Goal: Information Seeking & Learning: Compare options

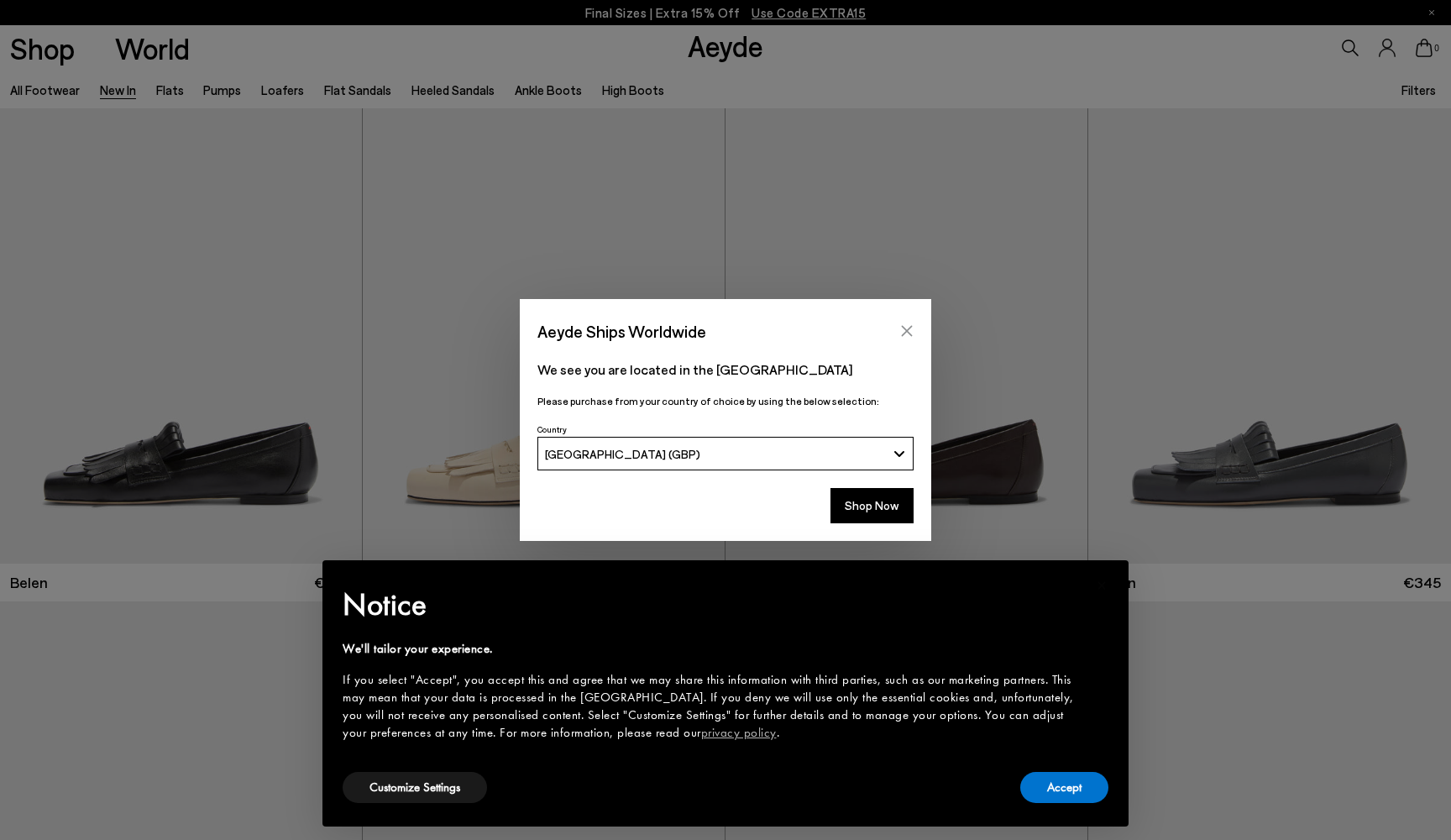
click at [905, 326] on icon "Close" at bounding box center [906, 330] width 13 height 13
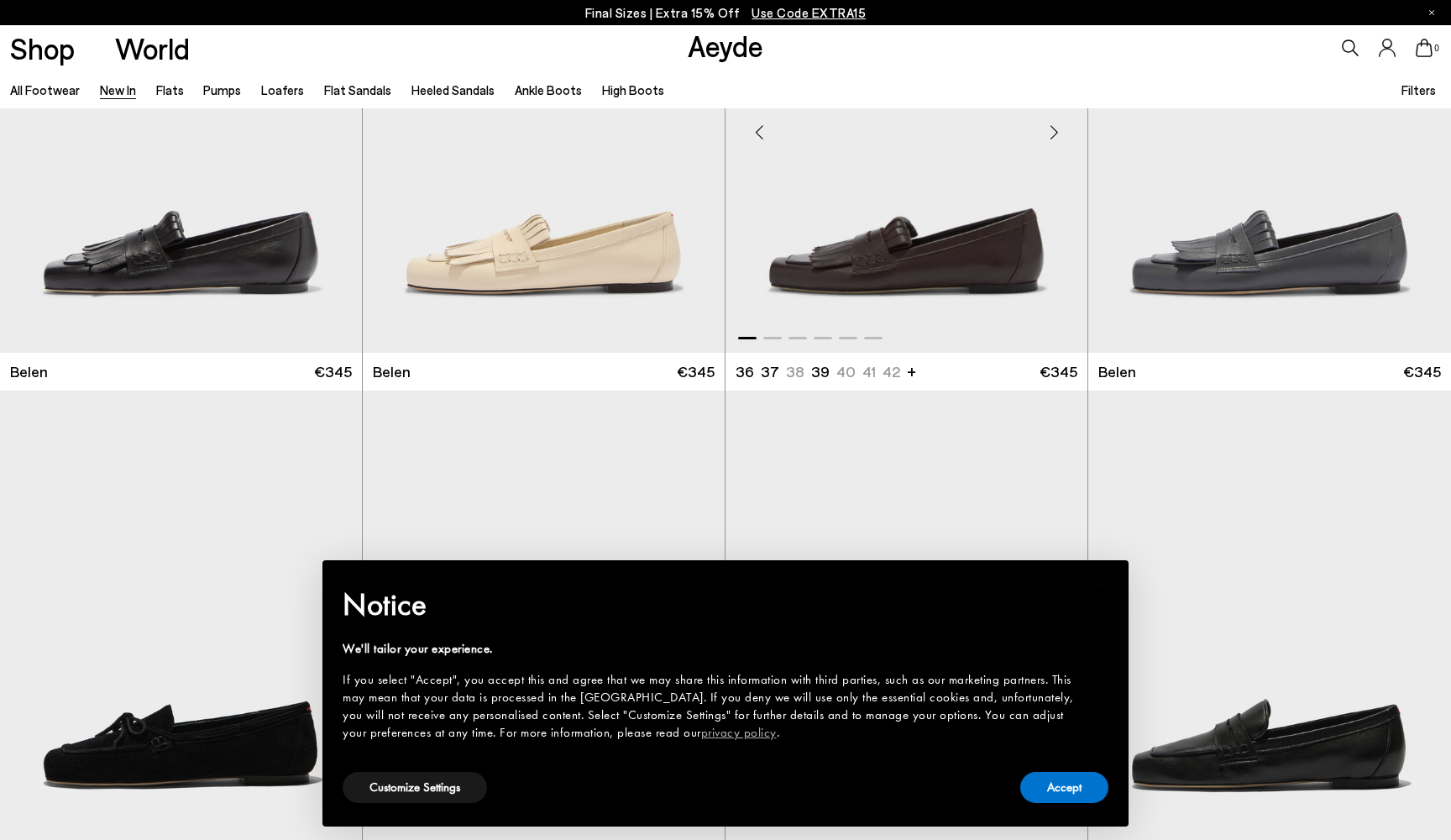
scroll to position [210, 0]
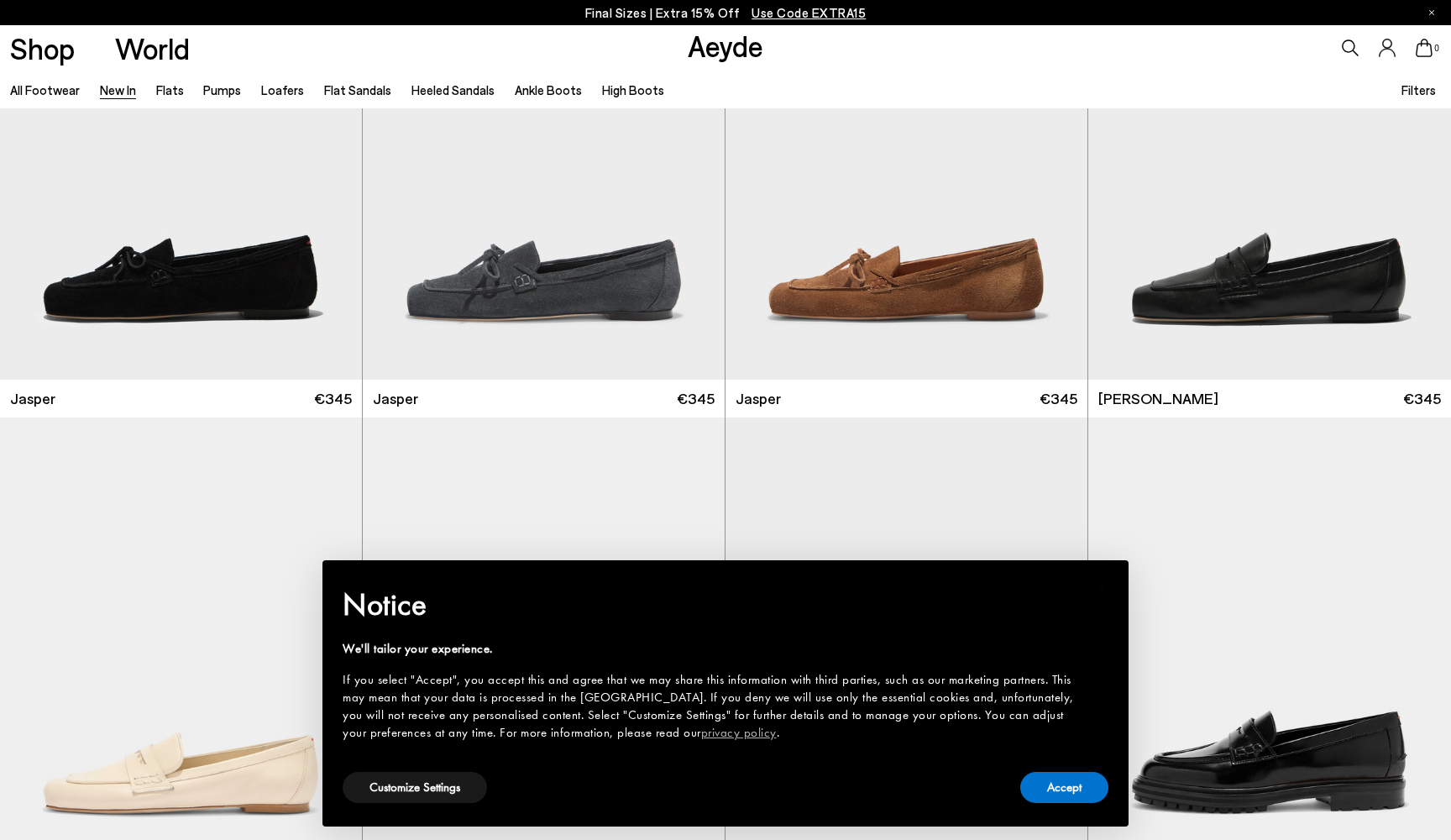
scroll to position [683, 0]
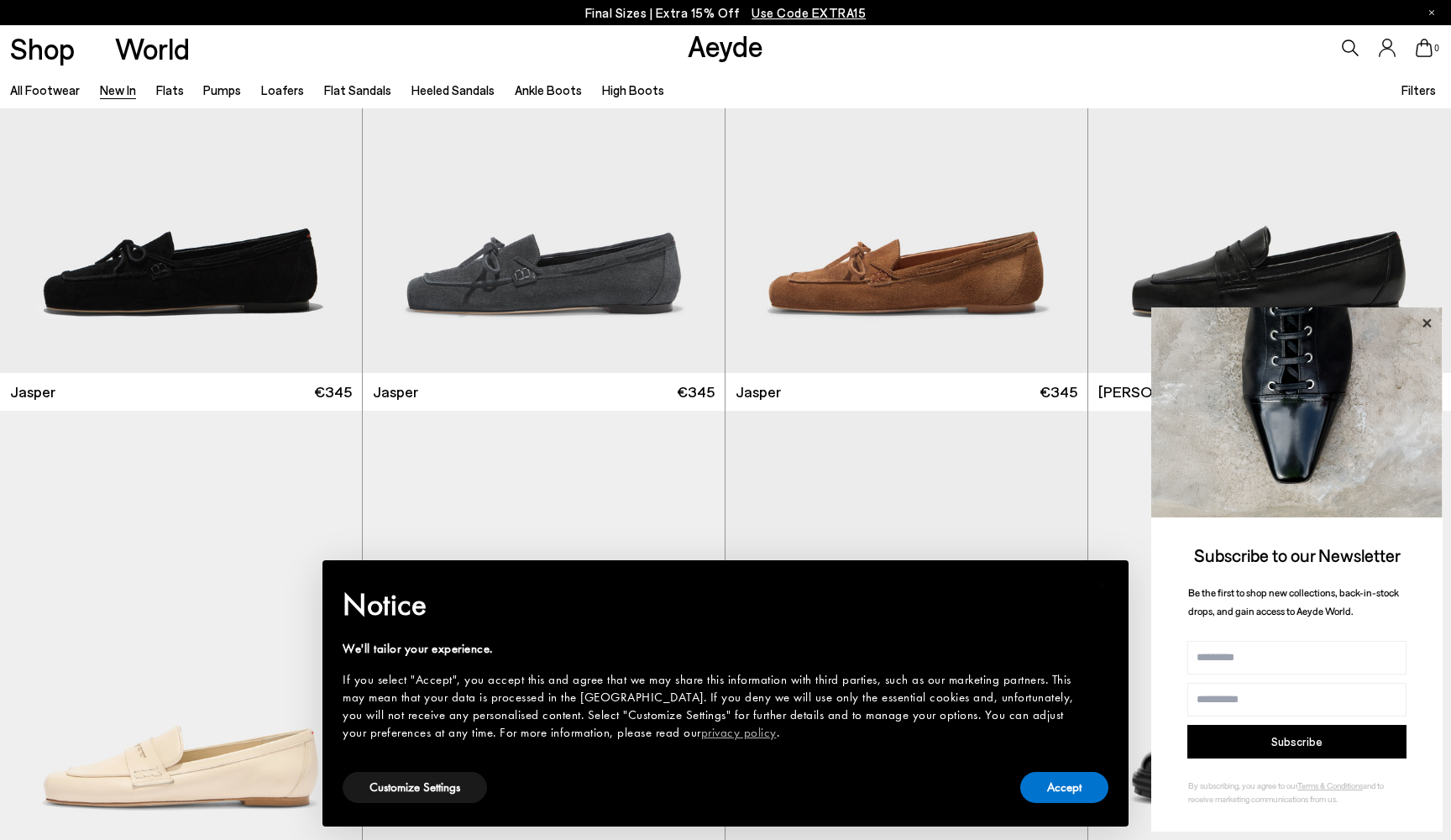
click at [1427, 321] on icon at bounding box center [1427, 323] width 22 height 22
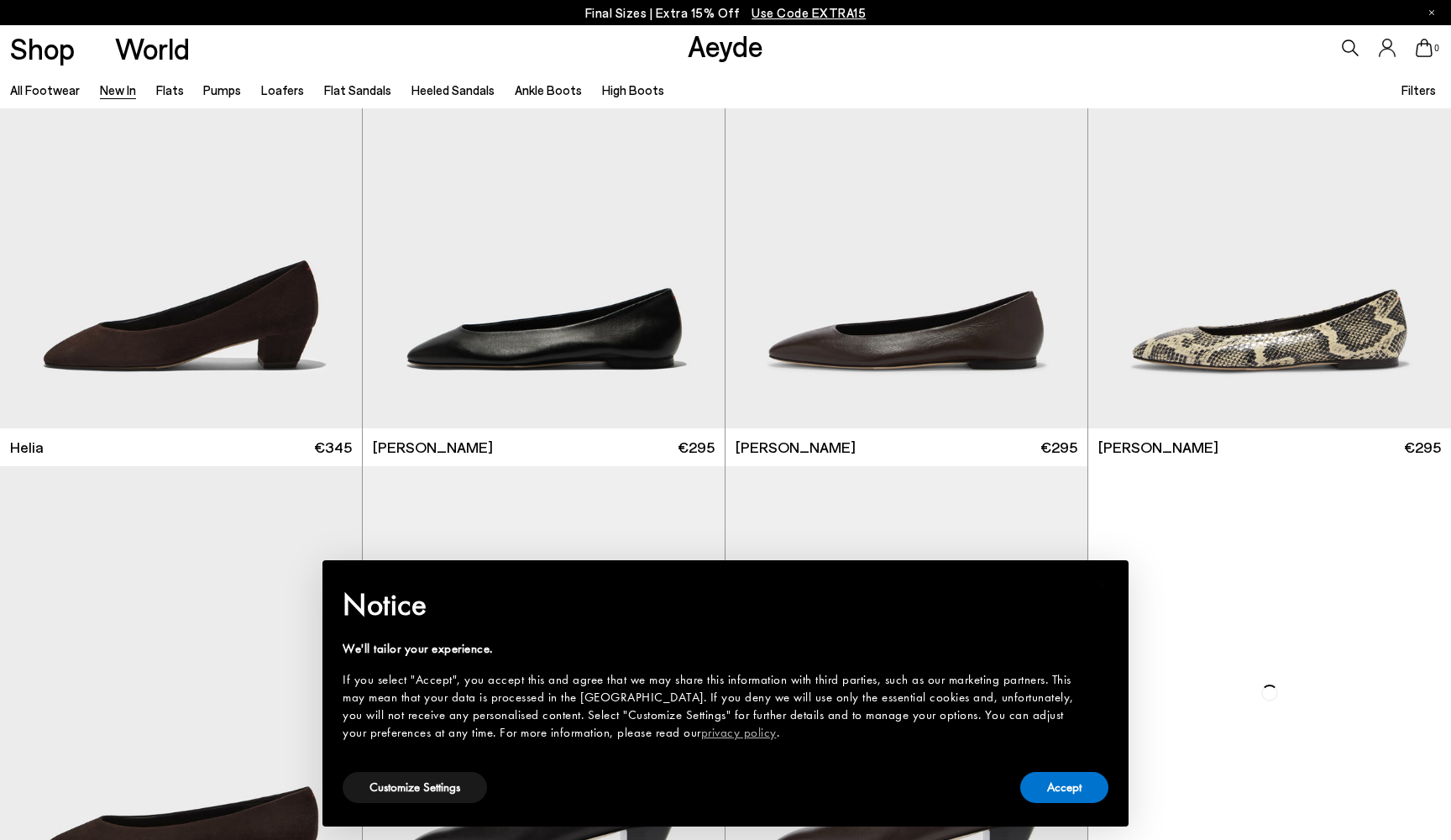
scroll to position [2126, 0]
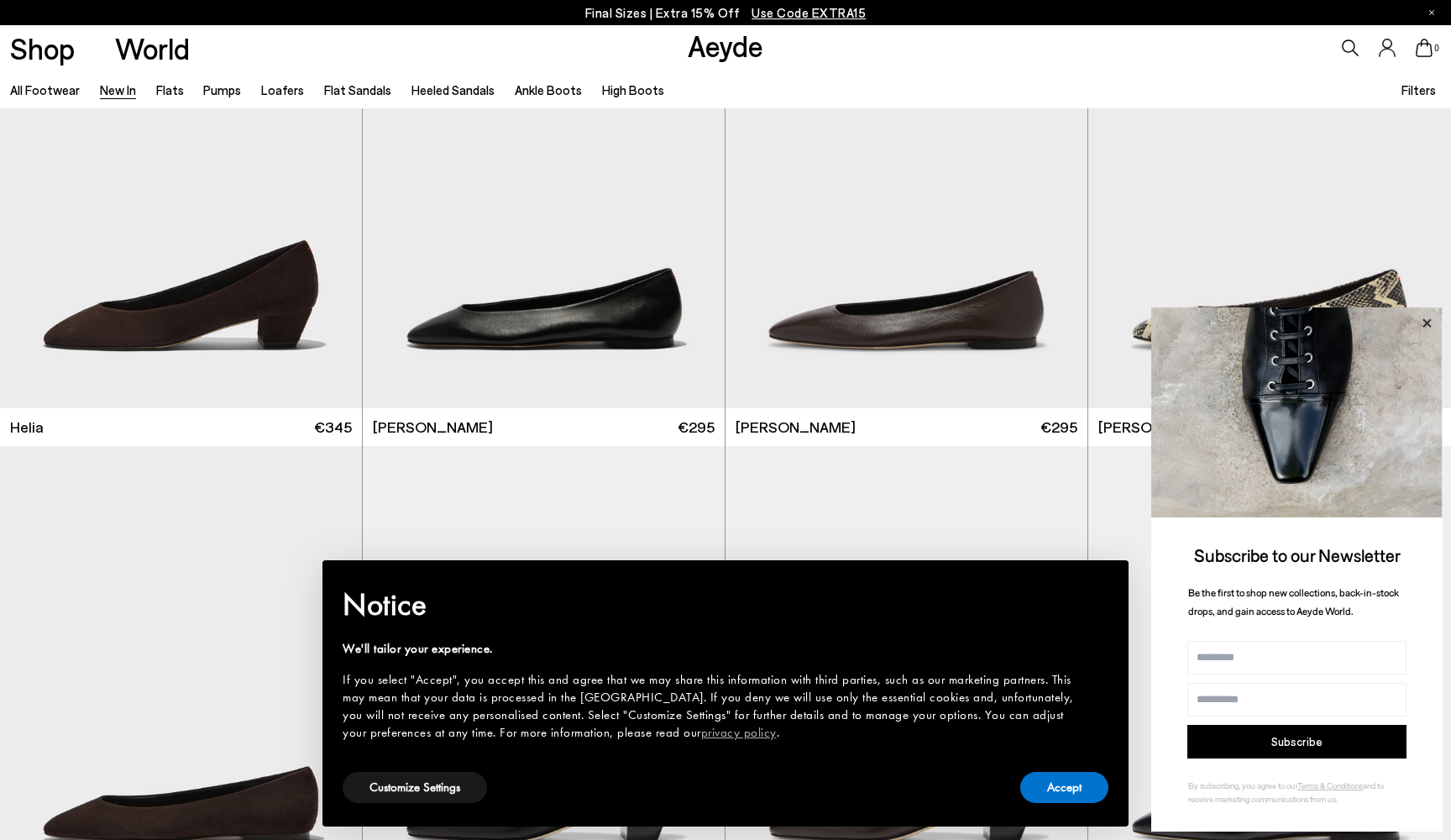
click at [1427, 325] on icon at bounding box center [1427, 322] width 8 height 8
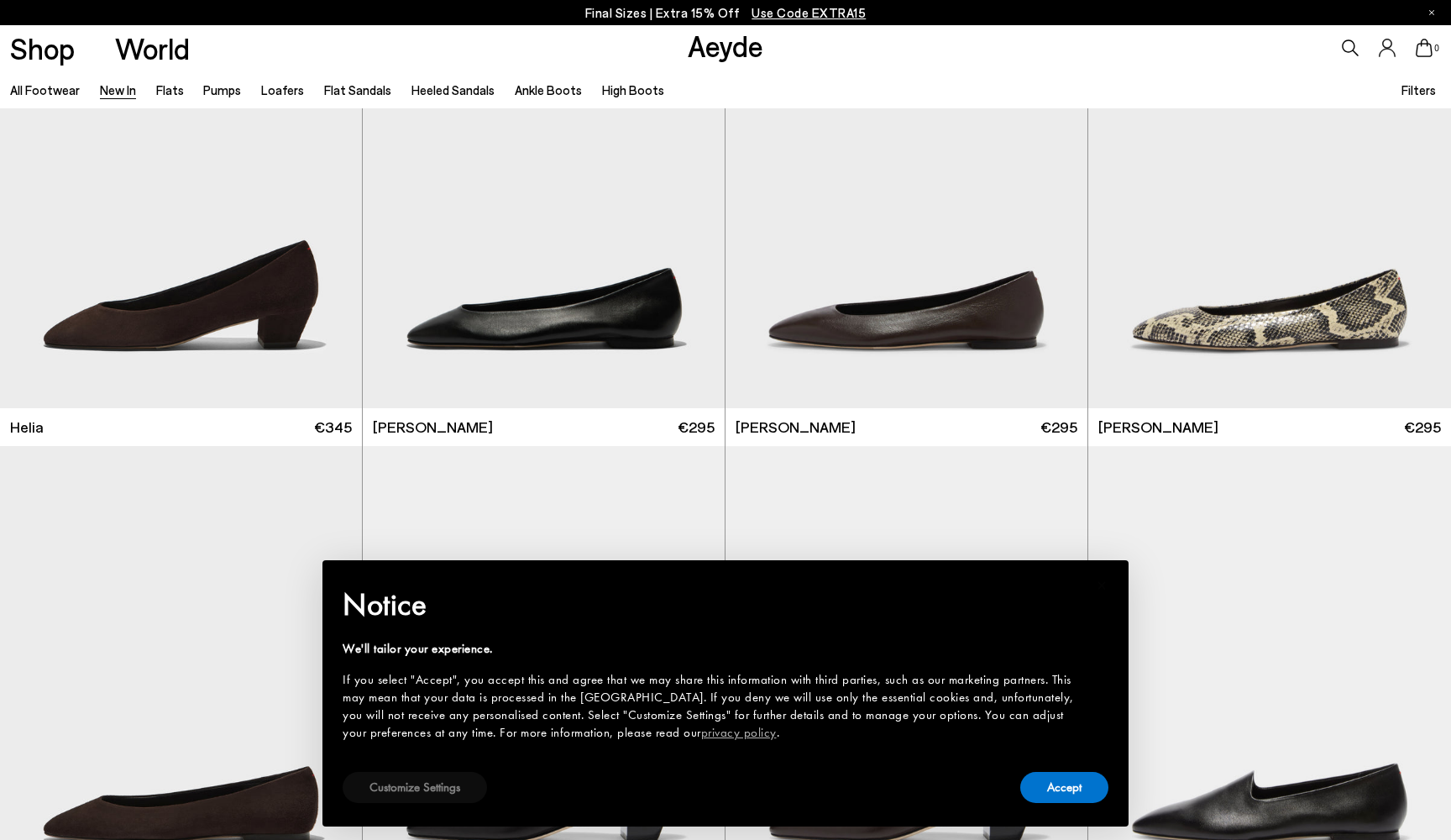
click at [437, 782] on button "Customize Settings" at bounding box center [414, 786] width 145 height 31
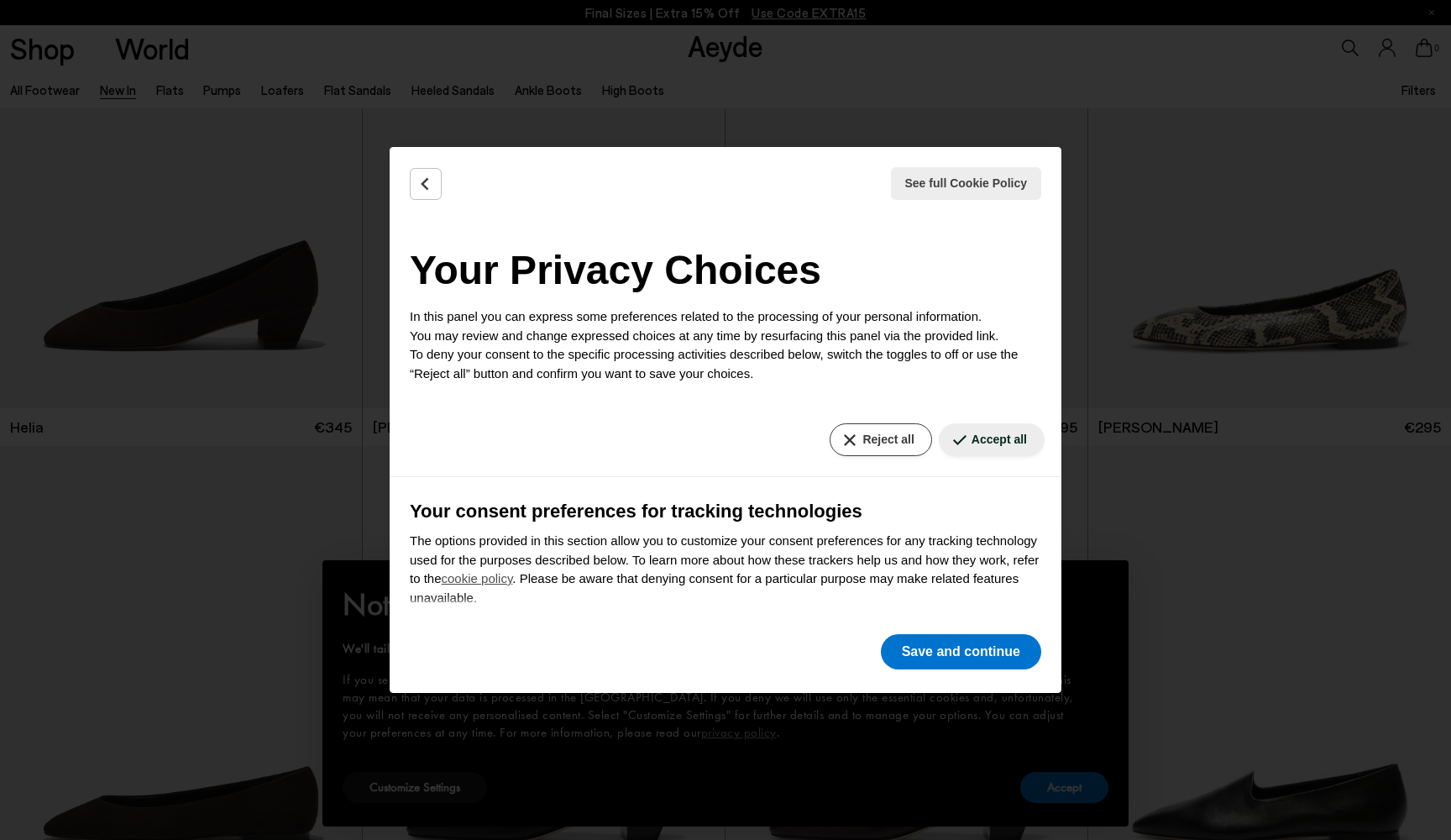
click at [872, 433] on button "Reject all" at bounding box center [881, 439] width 102 height 33
click at [888, 436] on button "Reject all" at bounding box center [881, 439] width 102 height 33
click at [964, 656] on button "Save and continue" at bounding box center [961, 650] width 161 height 35
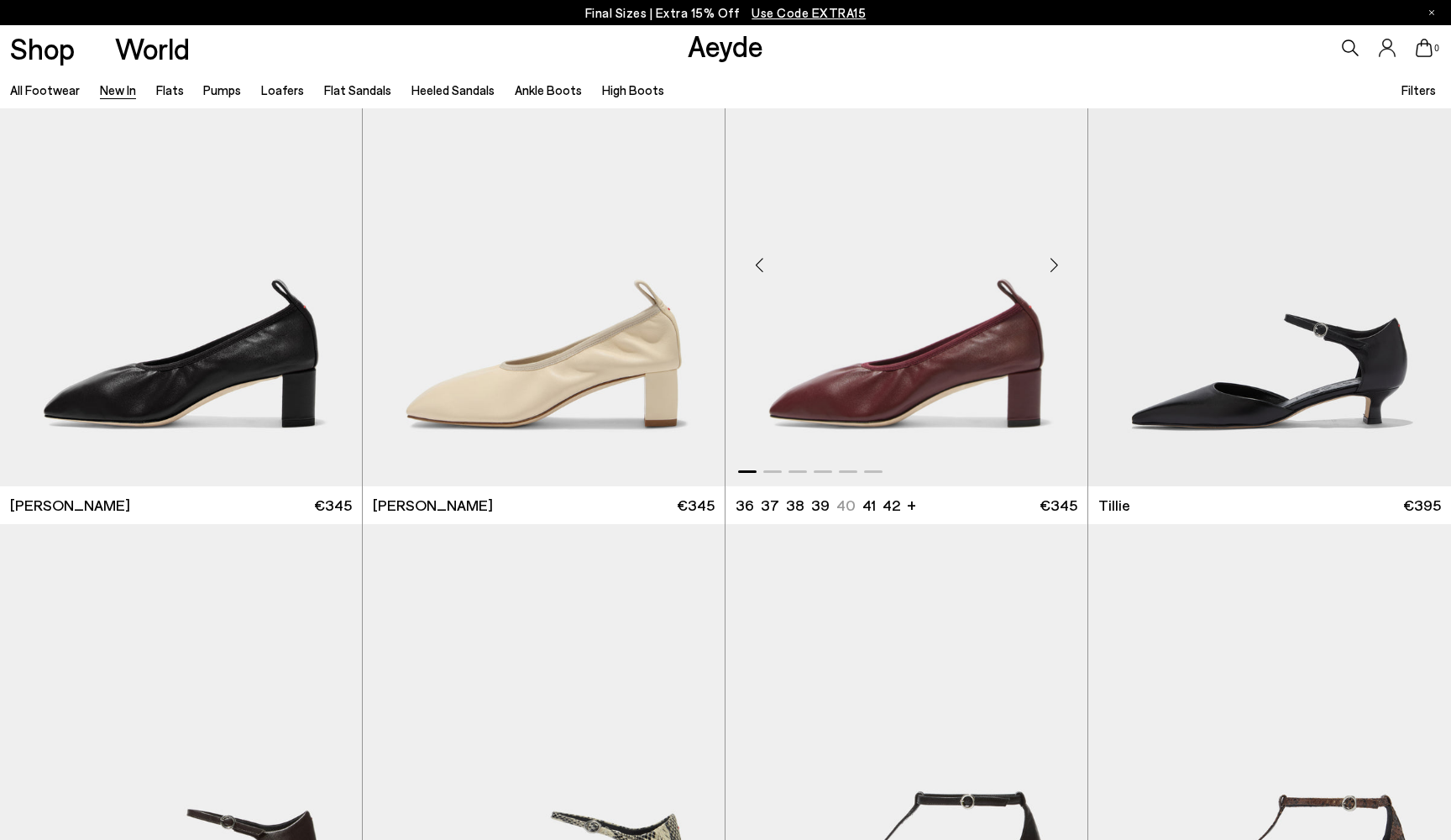
scroll to position [3529, 0]
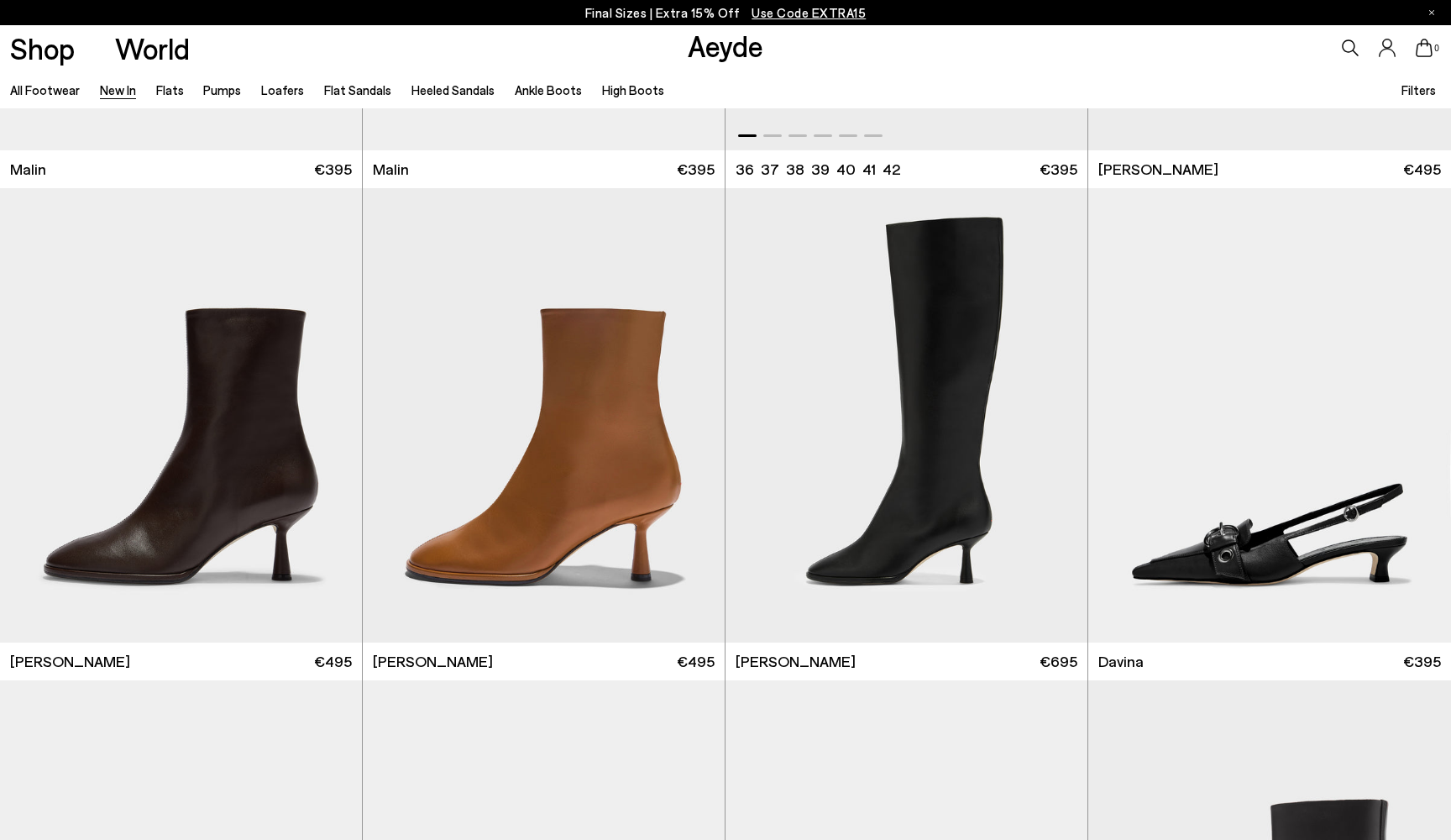
scroll to position [5347, 1]
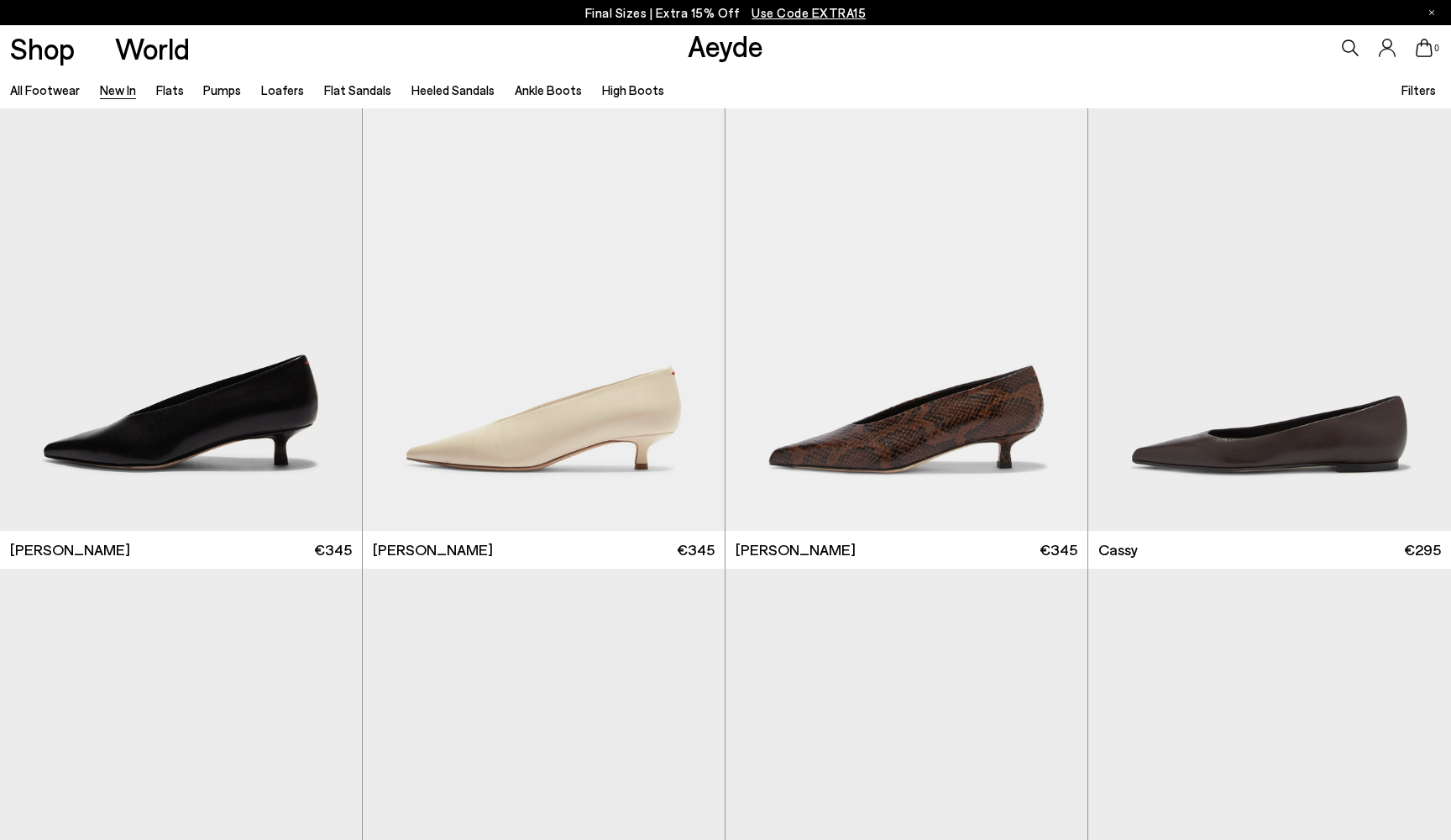
scroll to position [7484, 0]
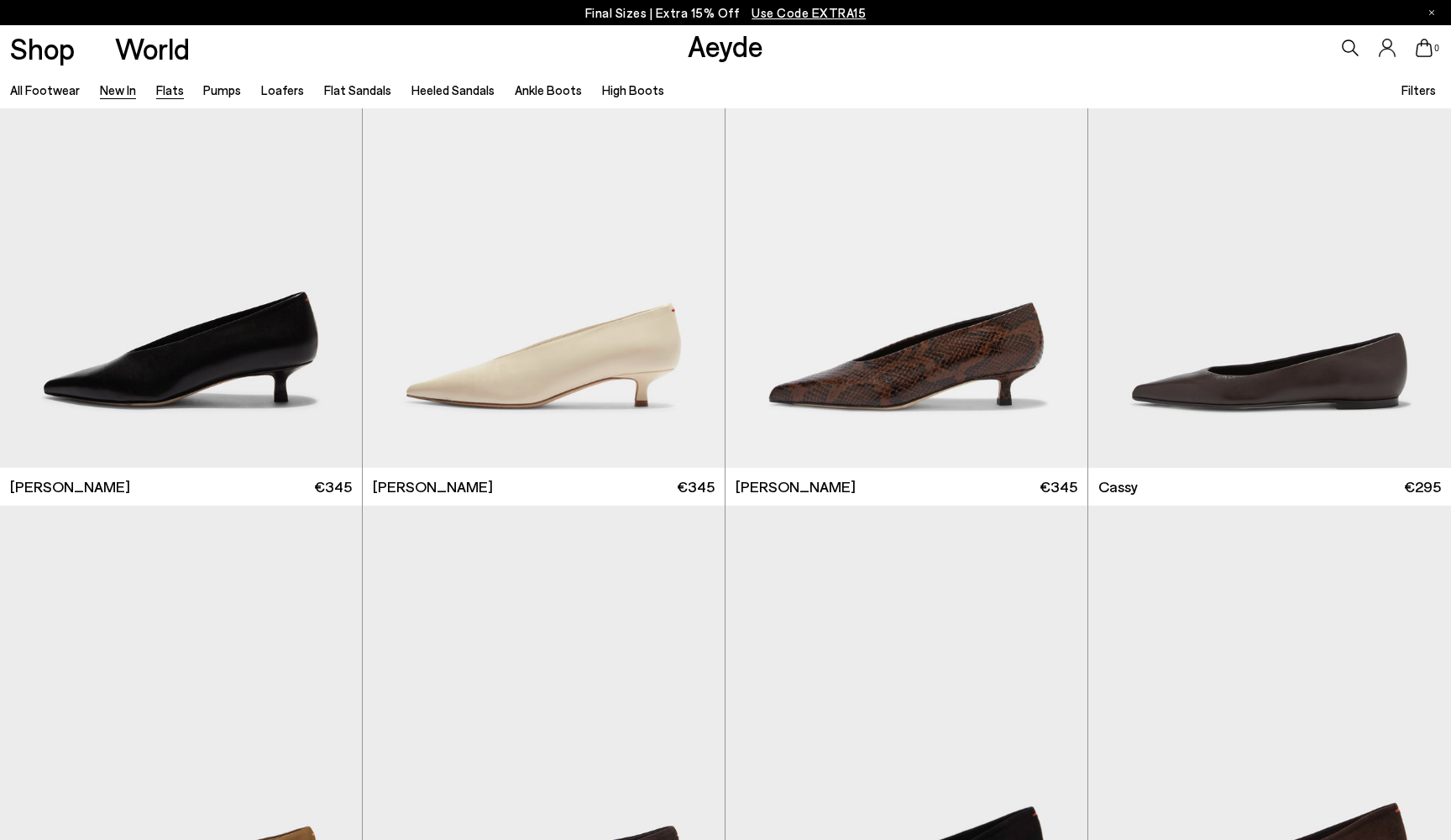
click at [164, 84] on link "Flats" at bounding box center [171, 89] width 28 height 15
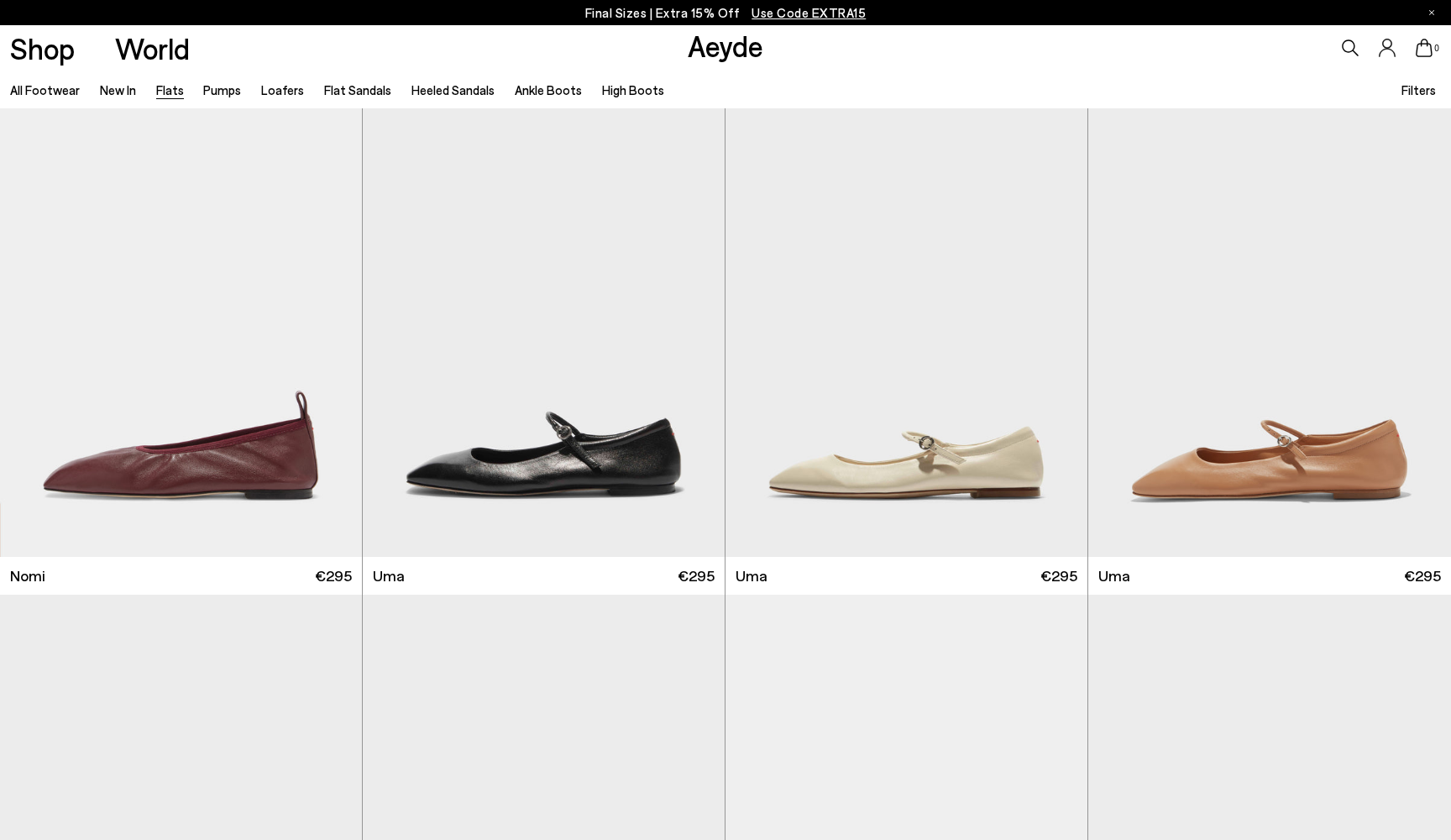
scroll to position [1085, 0]
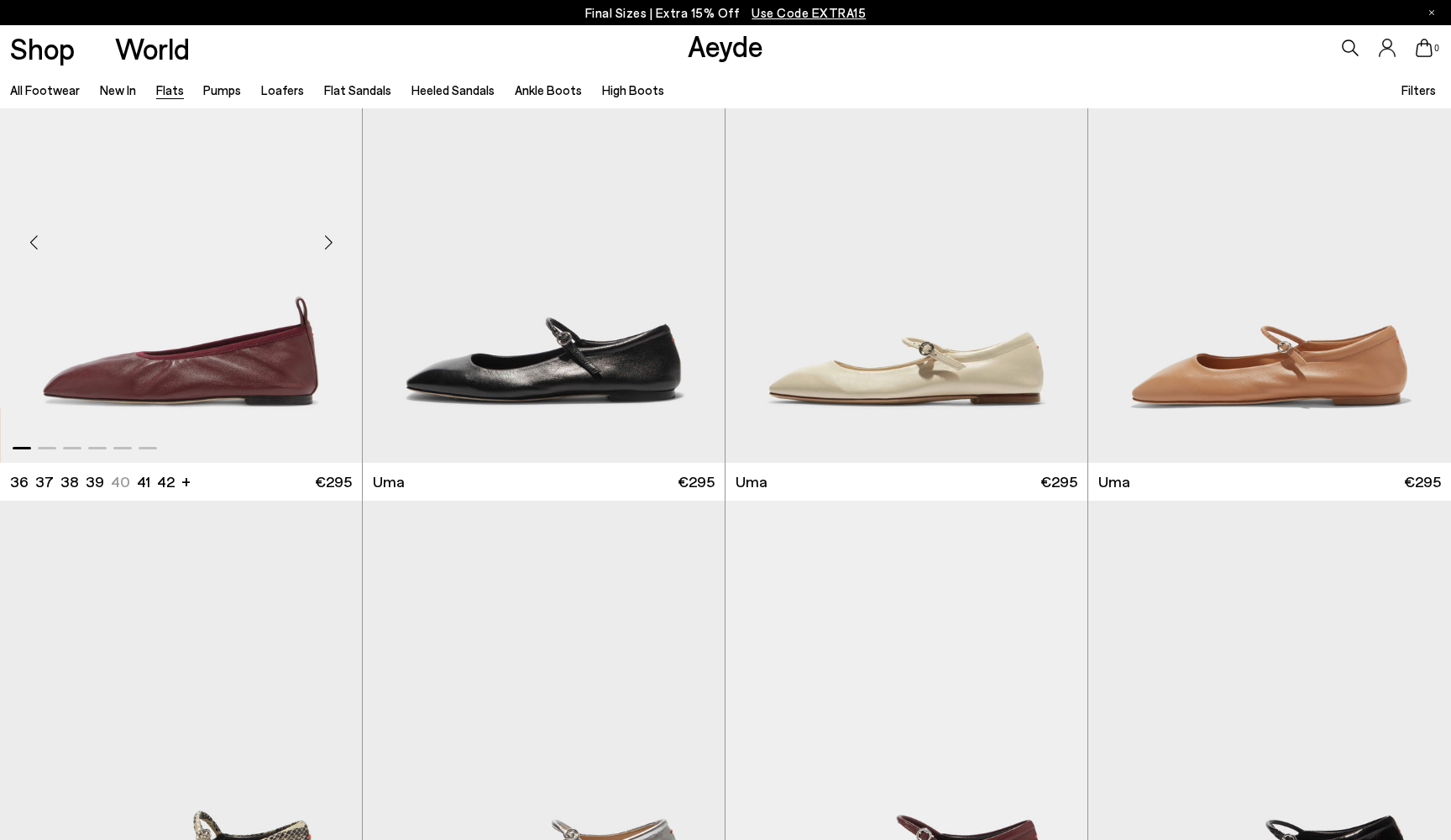
click at [328, 241] on div "Next slide" at bounding box center [328, 241] width 50 height 50
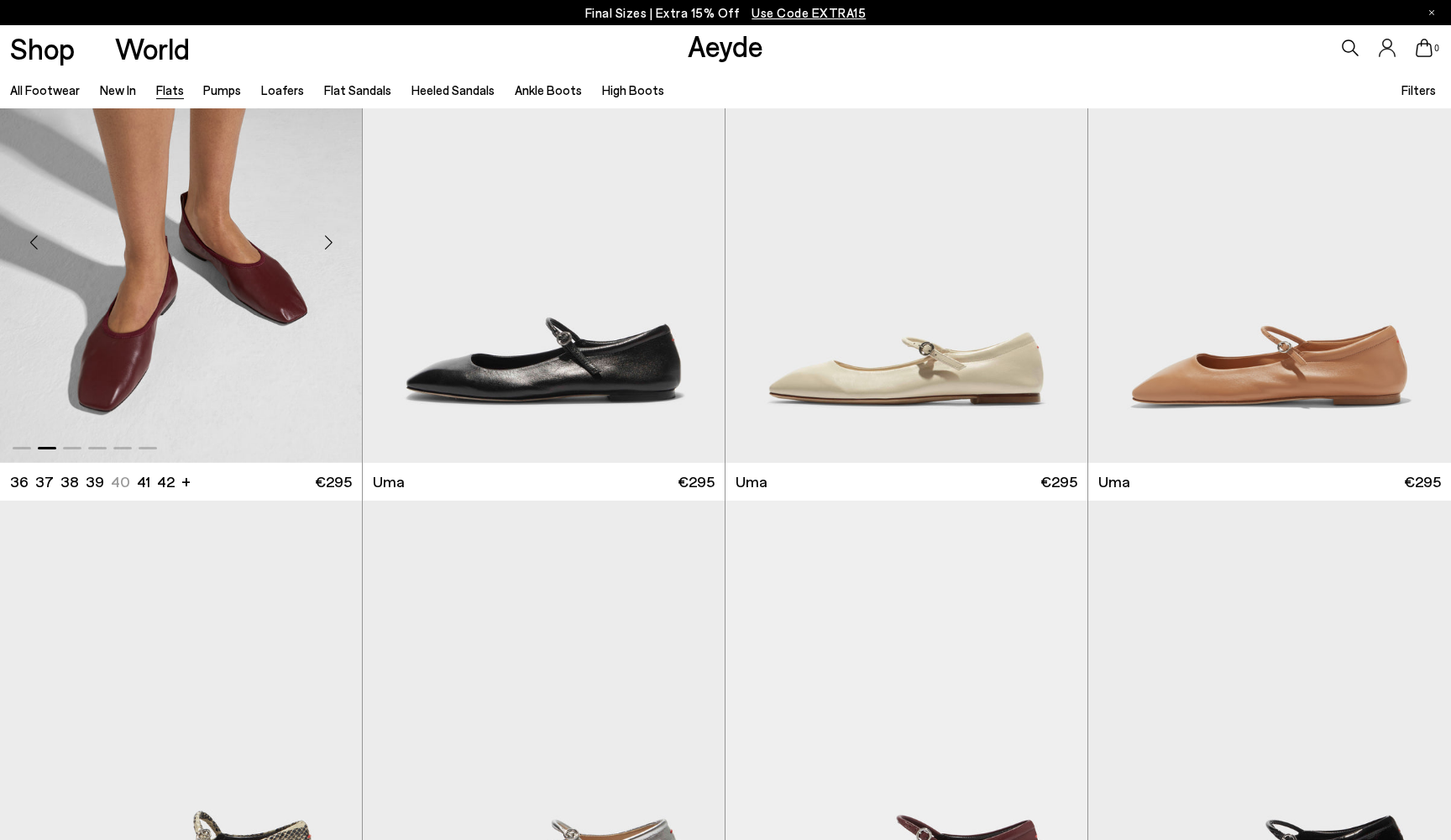
click at [328, 241] on div "Next slide" at bounding box center [328, 241] width 50 height 50
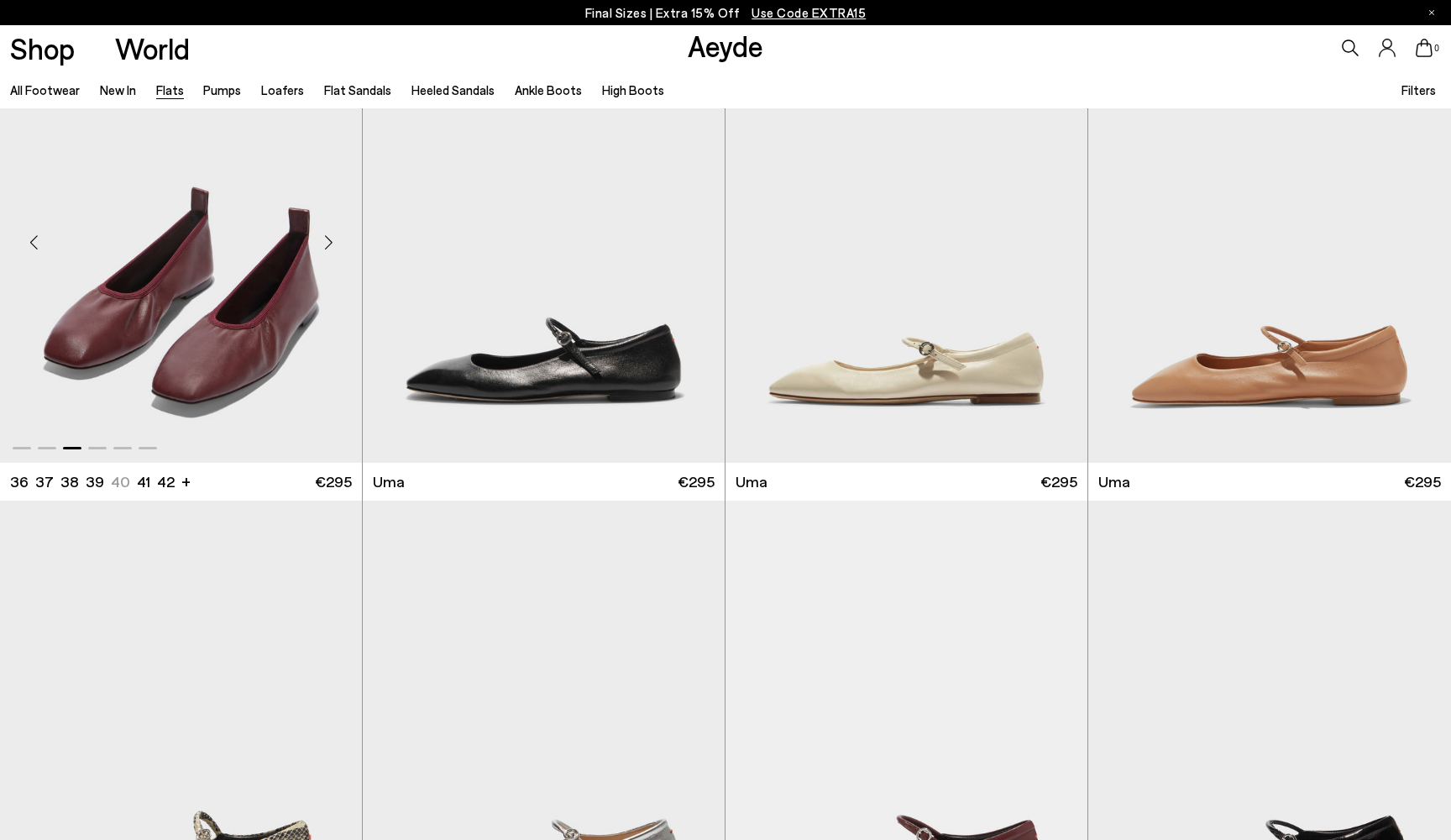
click at [328, 241] on div "Next slide" at bounding box center [328, 241] width 50 height 50
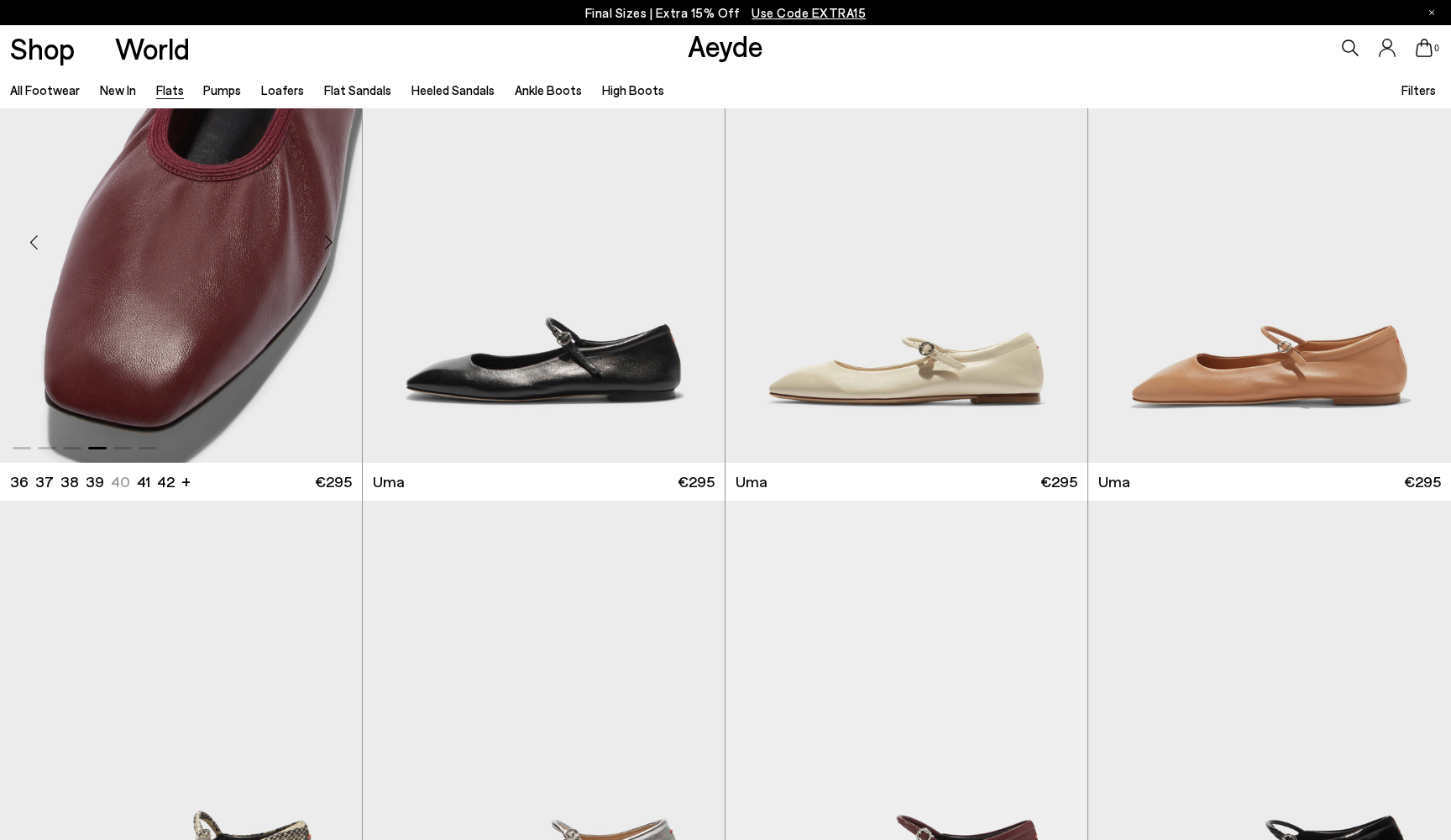
click at [328, 241] on div "Next slide" at bounding box center [328, 241] width 50 height 50
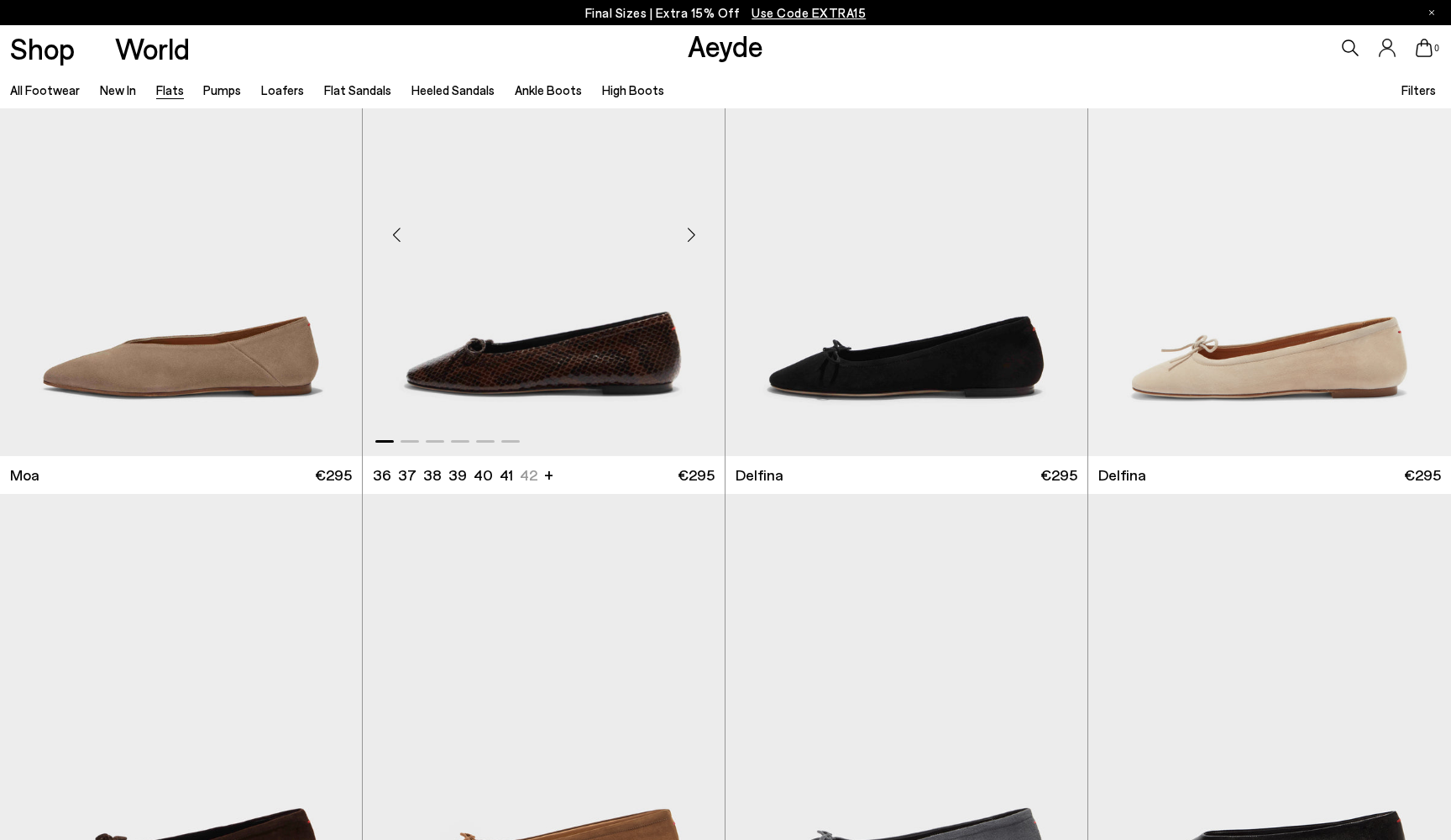
scroll to position [3562, 0]
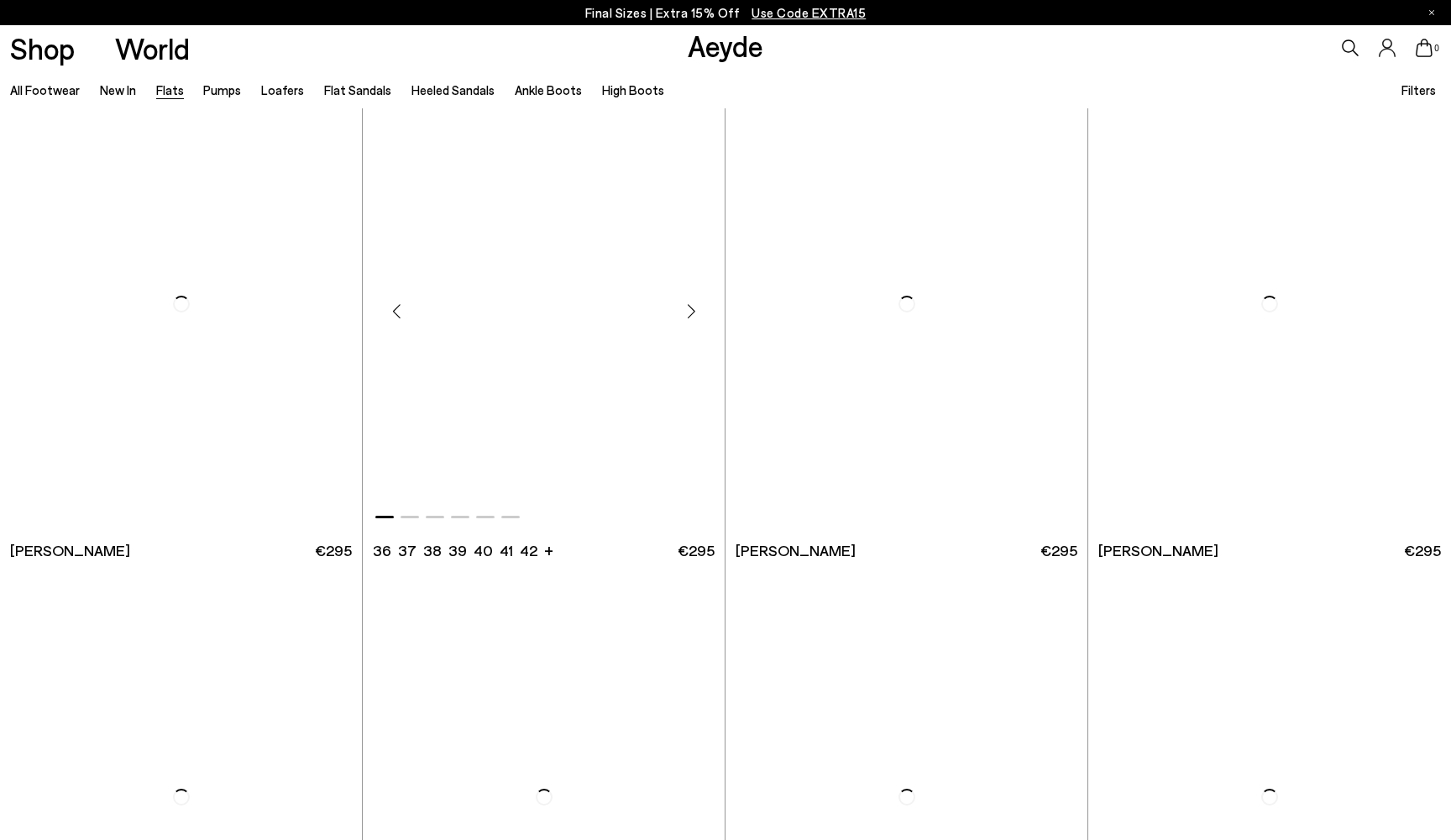
scroll to position [5963, 1]
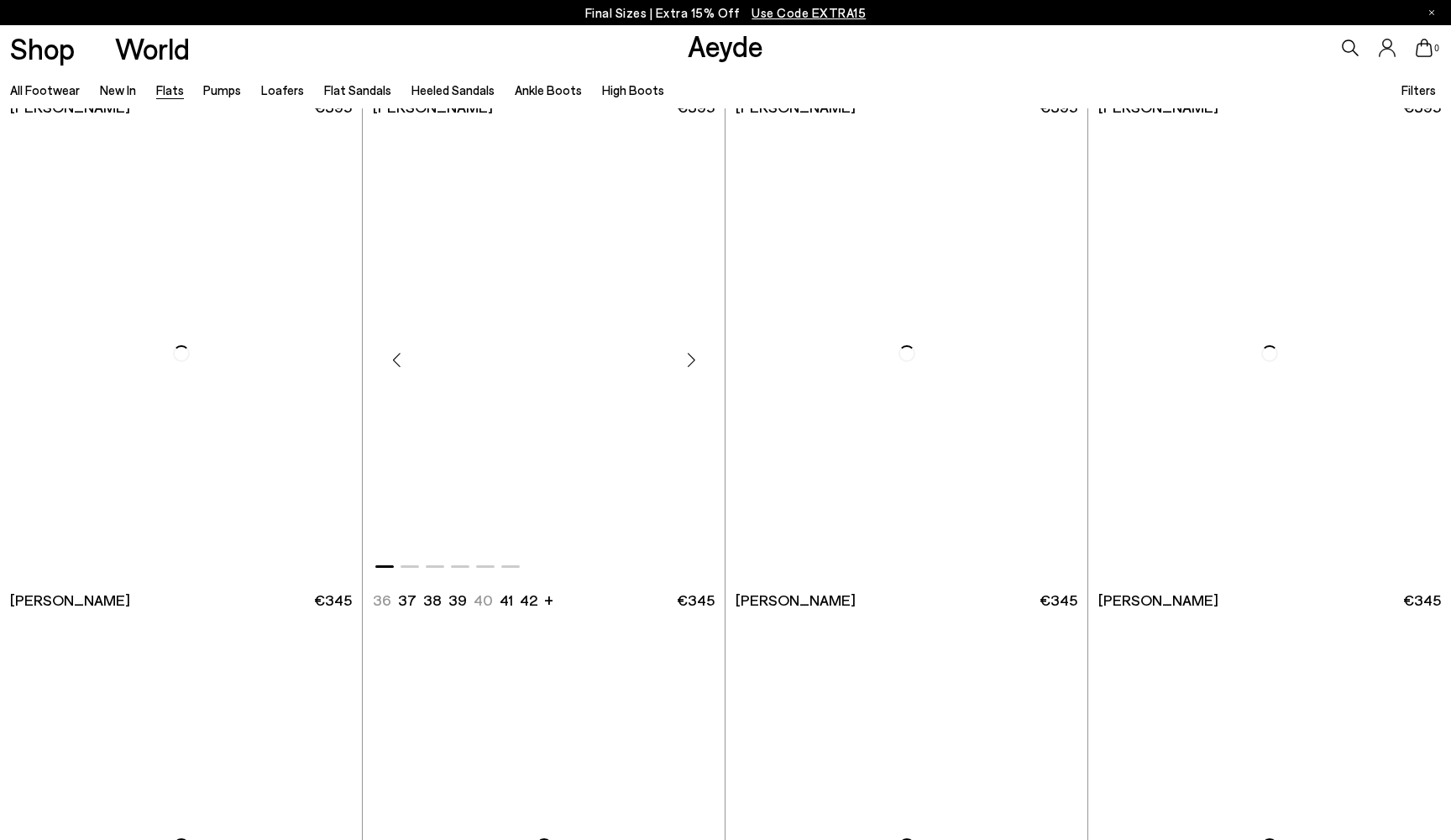
scroll to position [9344, 0]
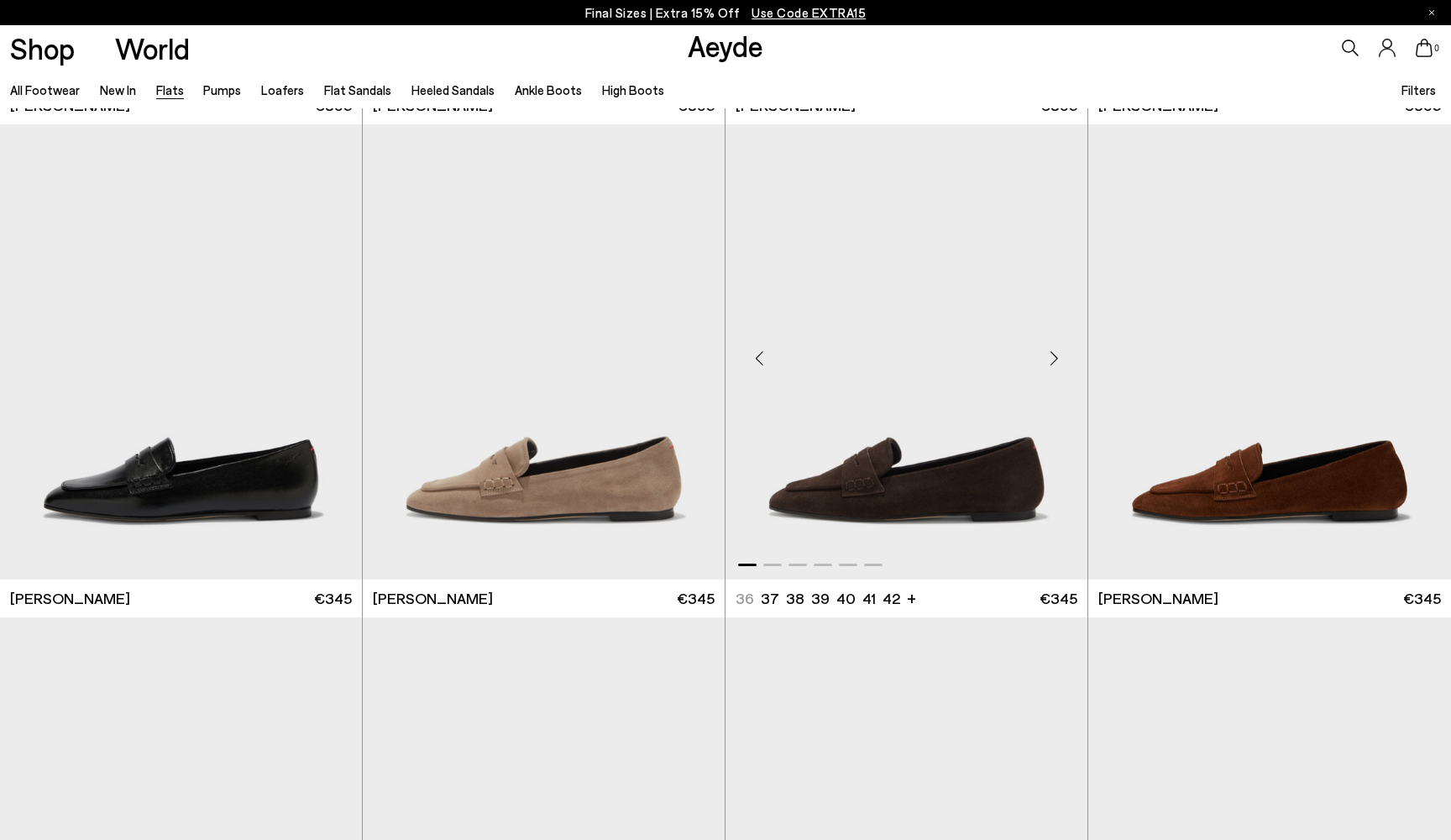
click at [1052, 364] on div "Next slide" at bounding box center [1054, 358] width 50 height 50
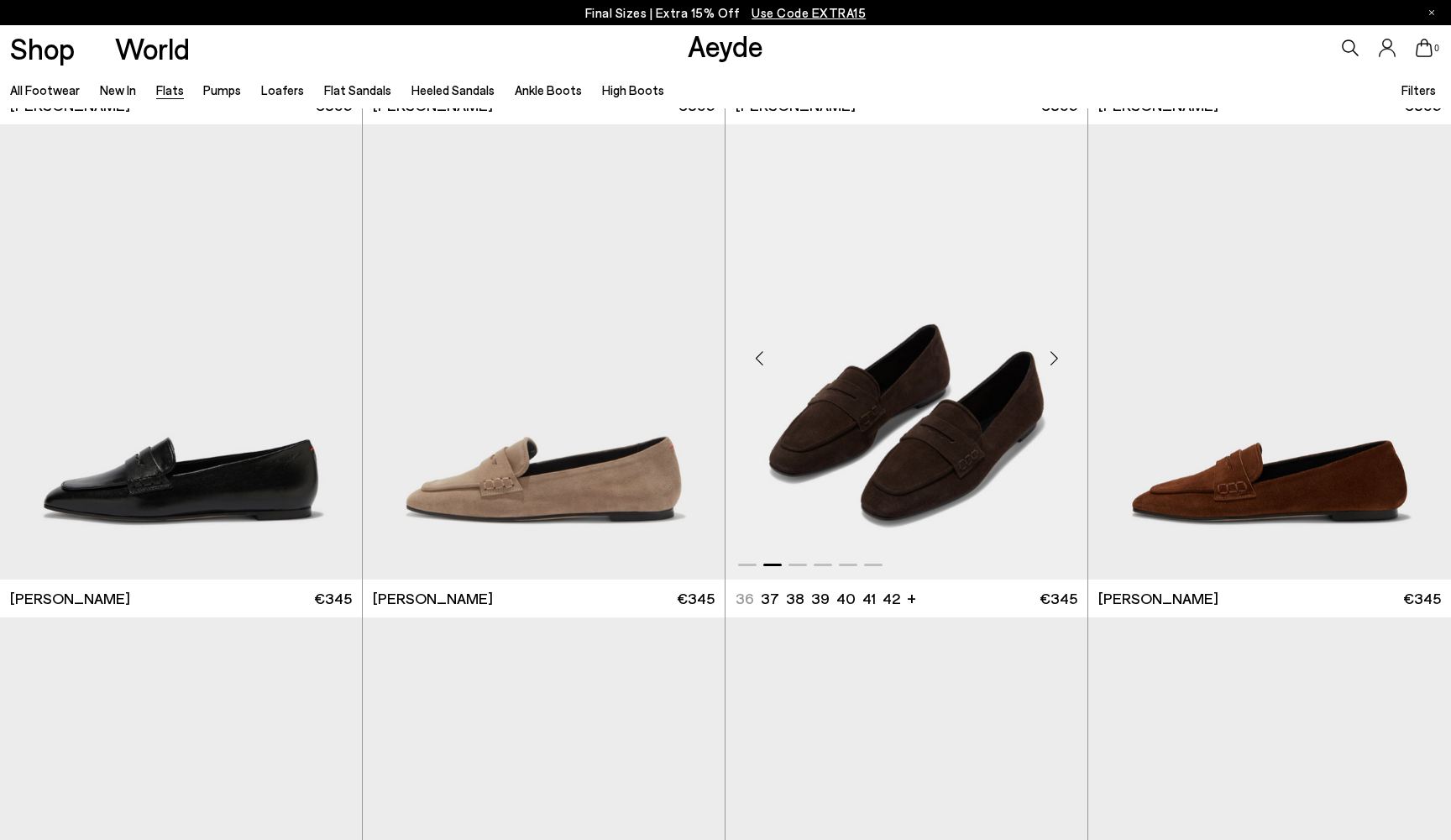
click at [1052, 364] on div "Next slide" at bounding box center [1054, 358] width 50 height 50
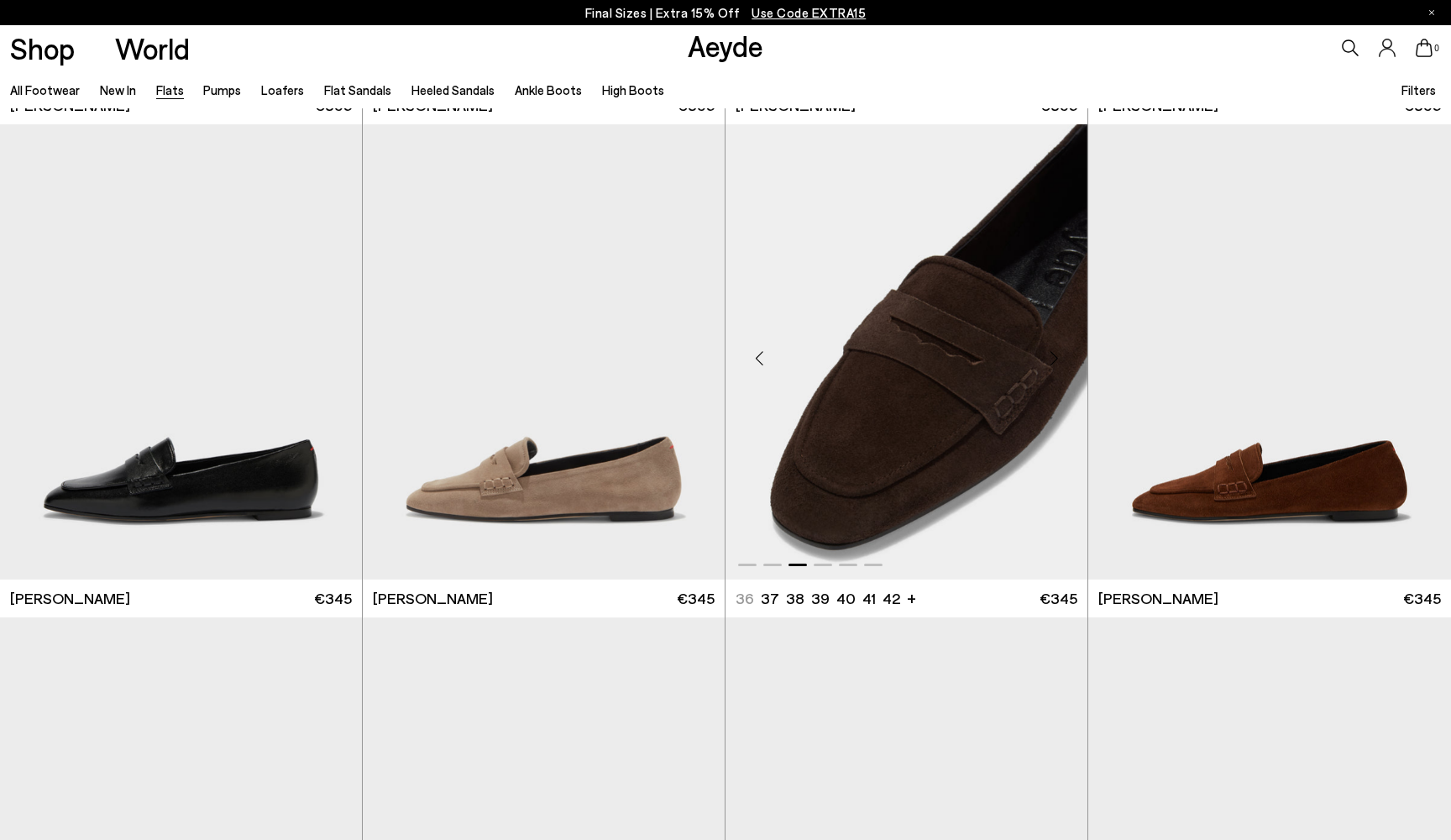
click at [1053, 363] on div "Next slide" at bounding box center [1054, 358] width 50 height 50
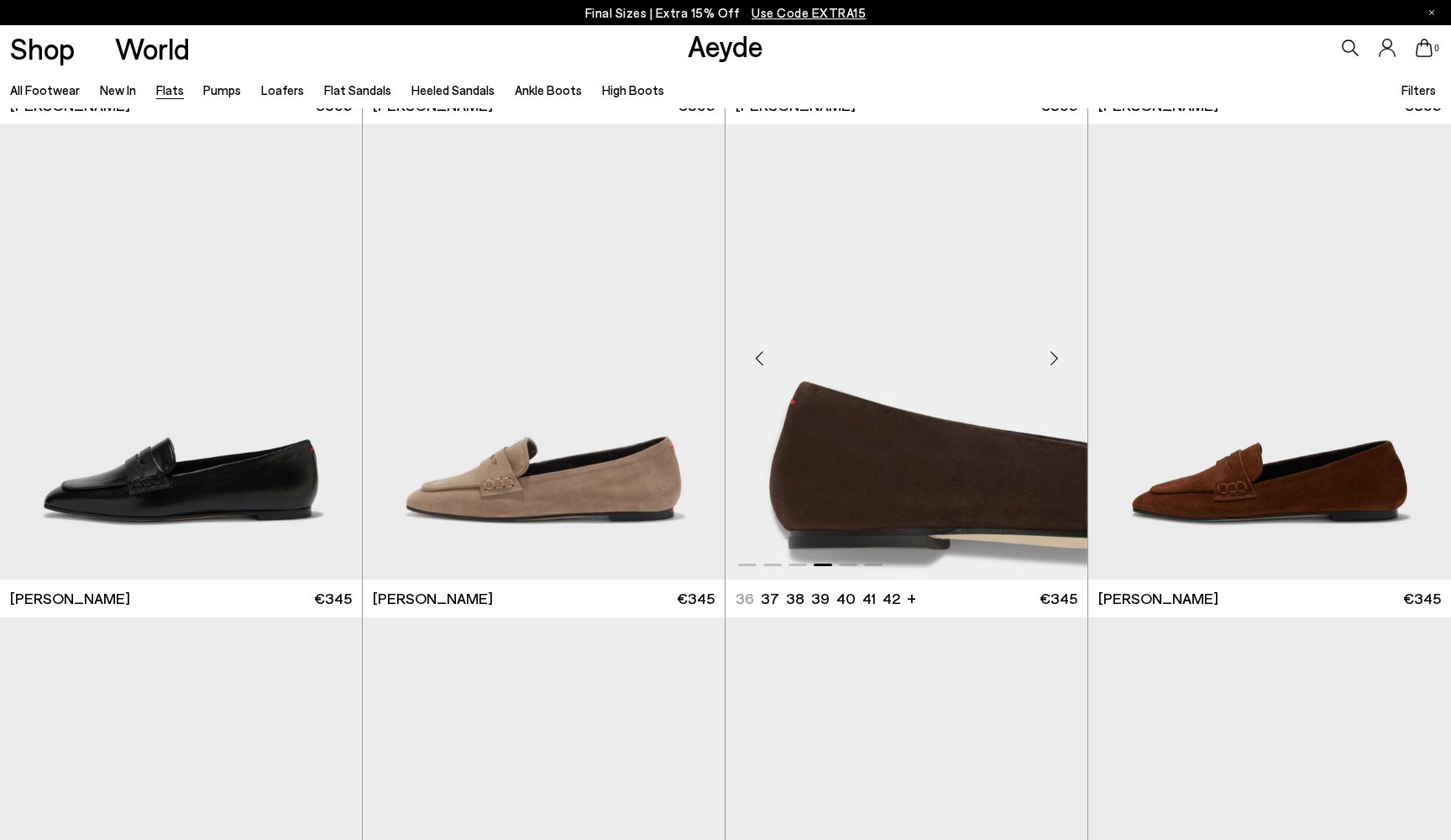
click at [1053, 363] on div "Next slide" at bounding box center [1054, 358] width 50 height 50
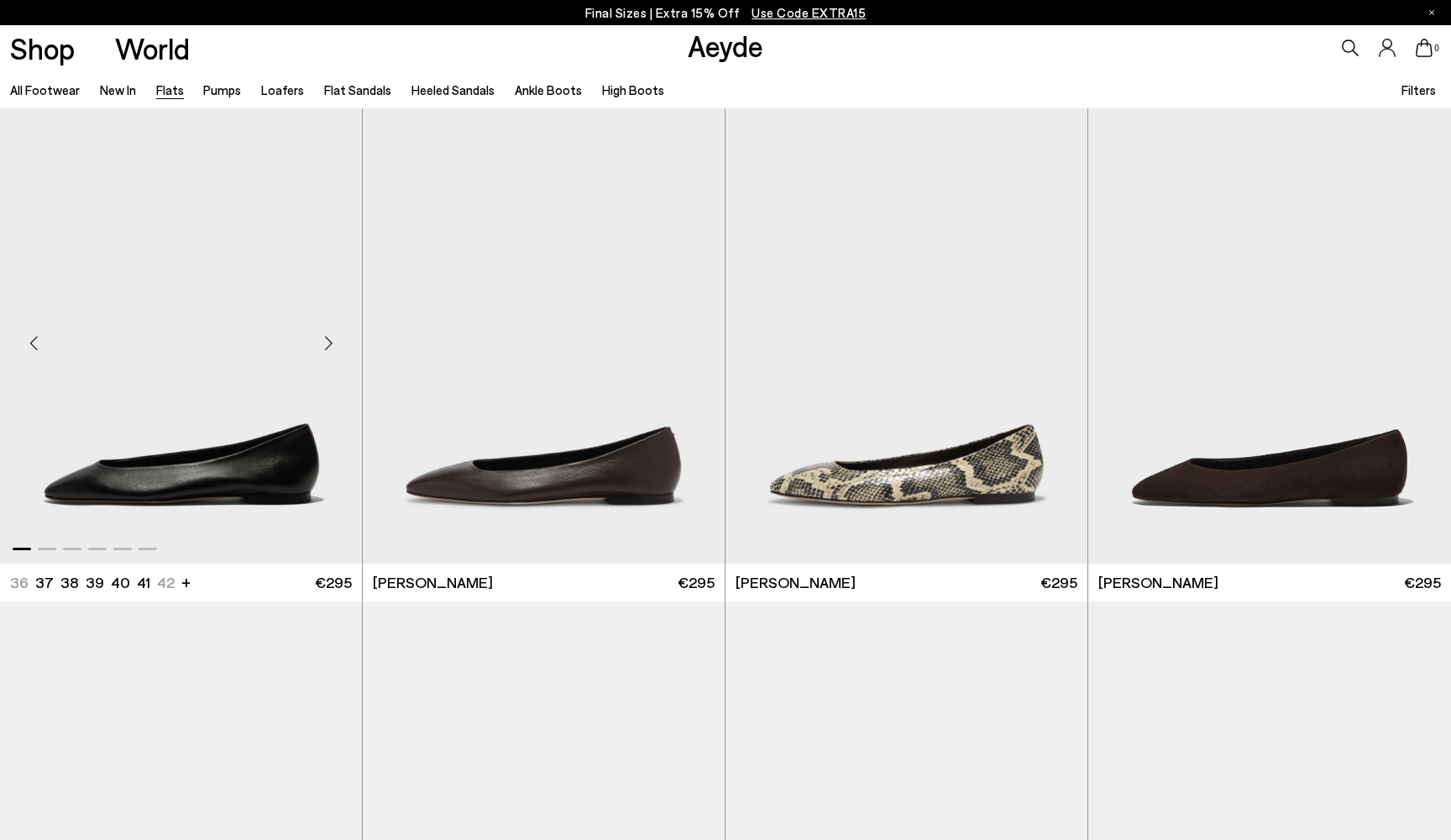
scroll to position [0, 0]
click at [294, 91] on link "Loafers" at bounding box center [282, 89] width 43 height 15
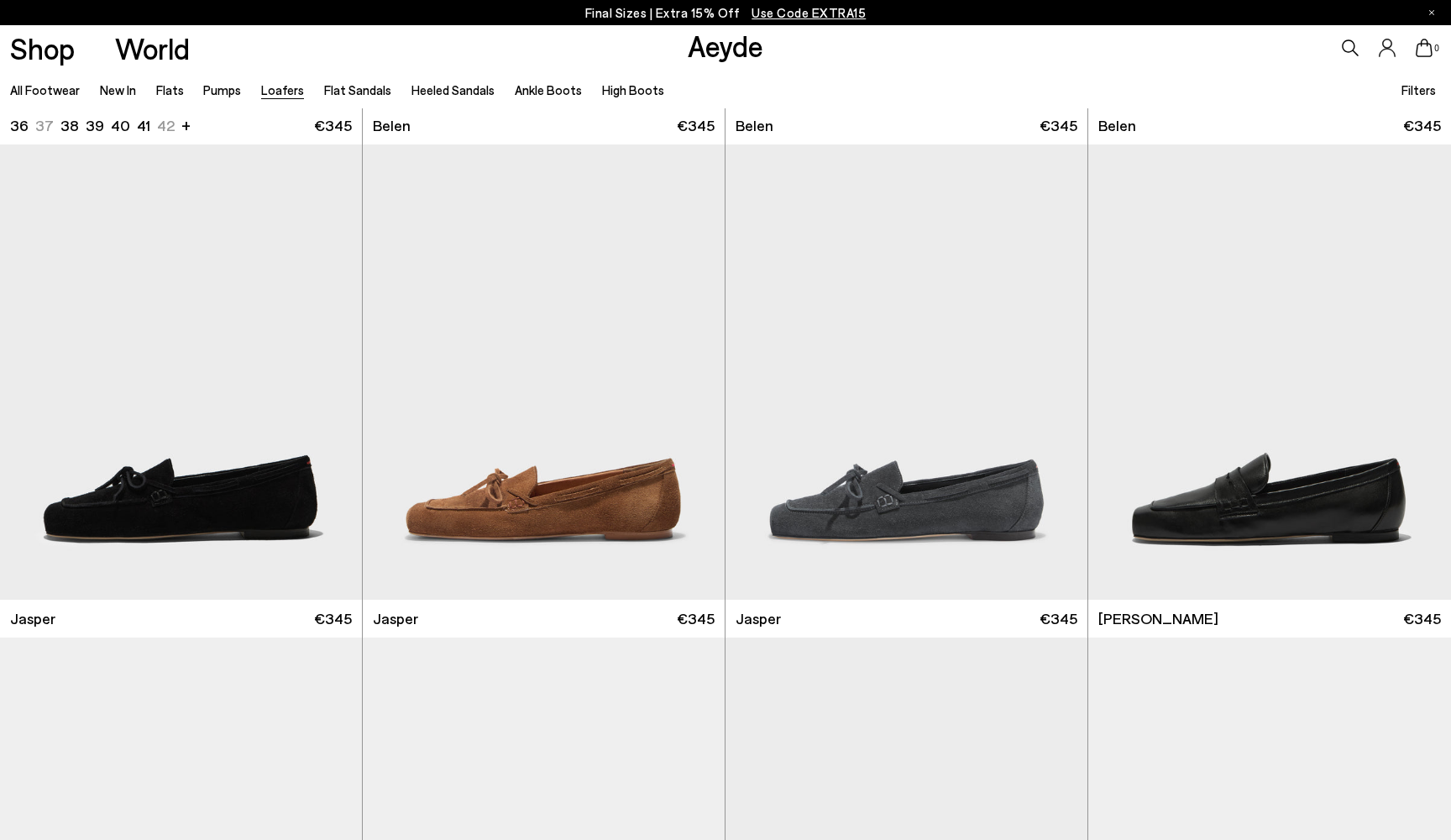
scroll to position [462, 0]
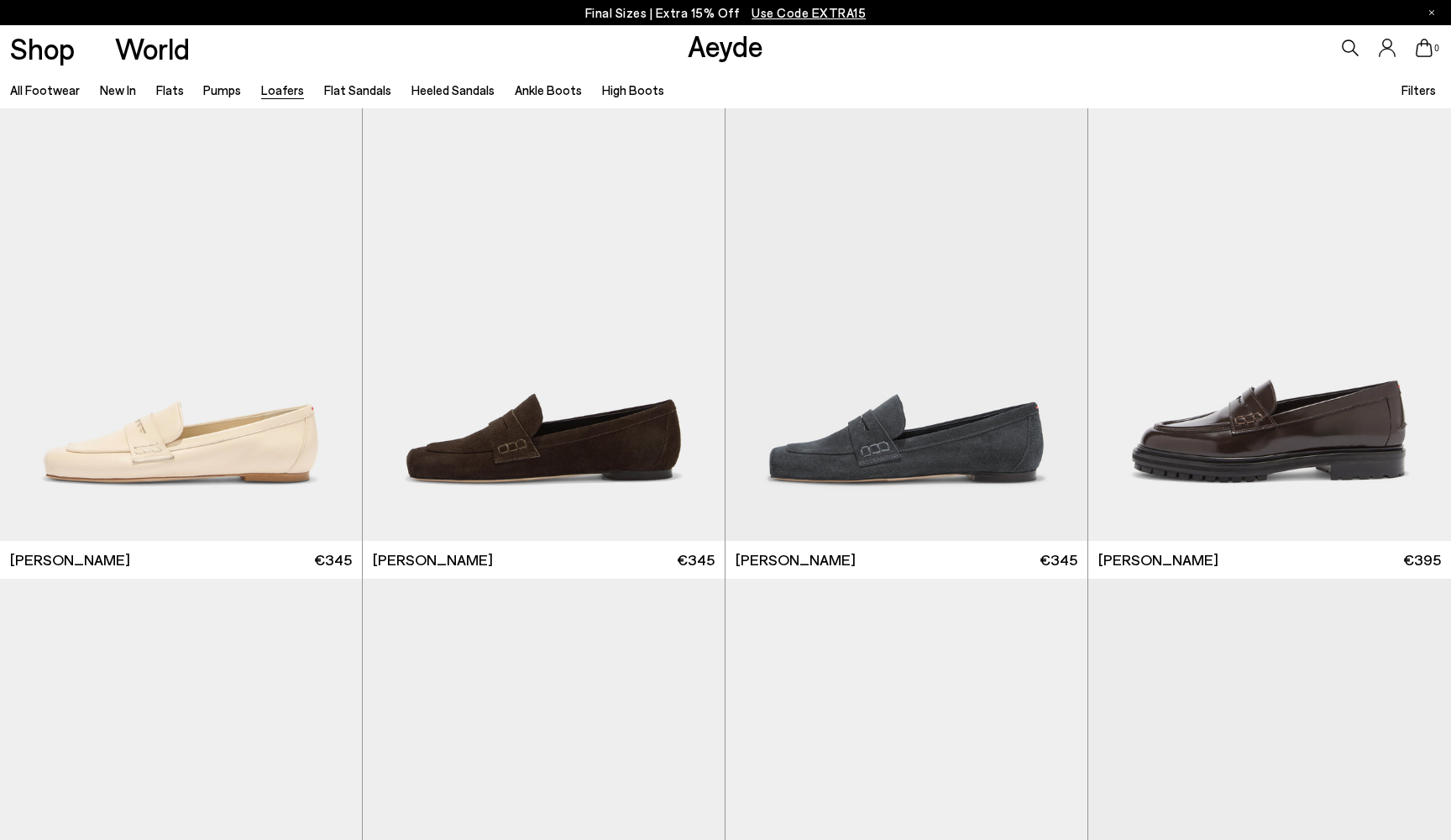
scroll to position [1022, 0]
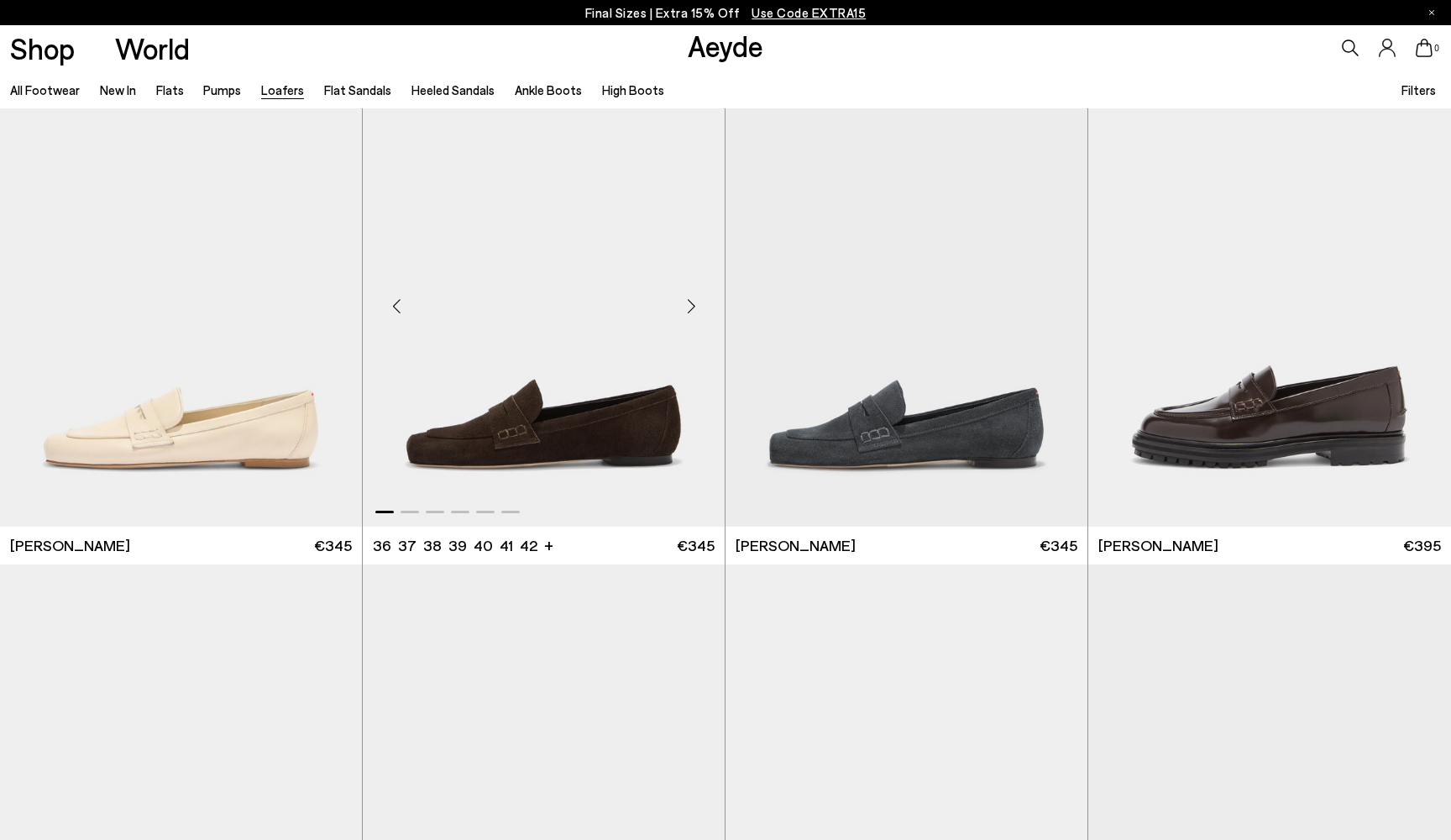
click at [691, 307] on div "Next slide" at bounding box center [691, 305] width 50 height 50
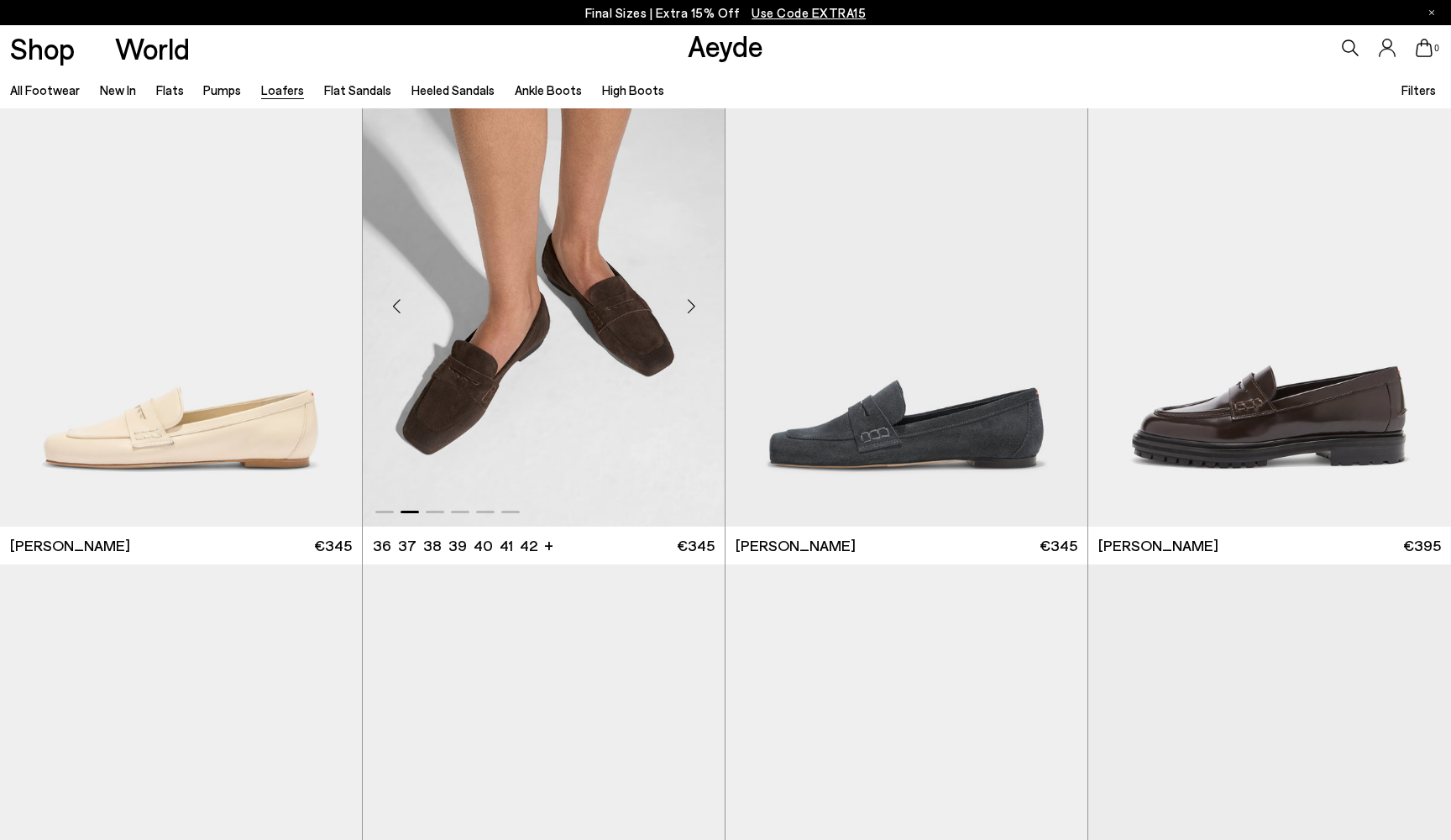
click at [691, 307] on div "Next slide" at bounding box center [691, 305] width 50 height 50
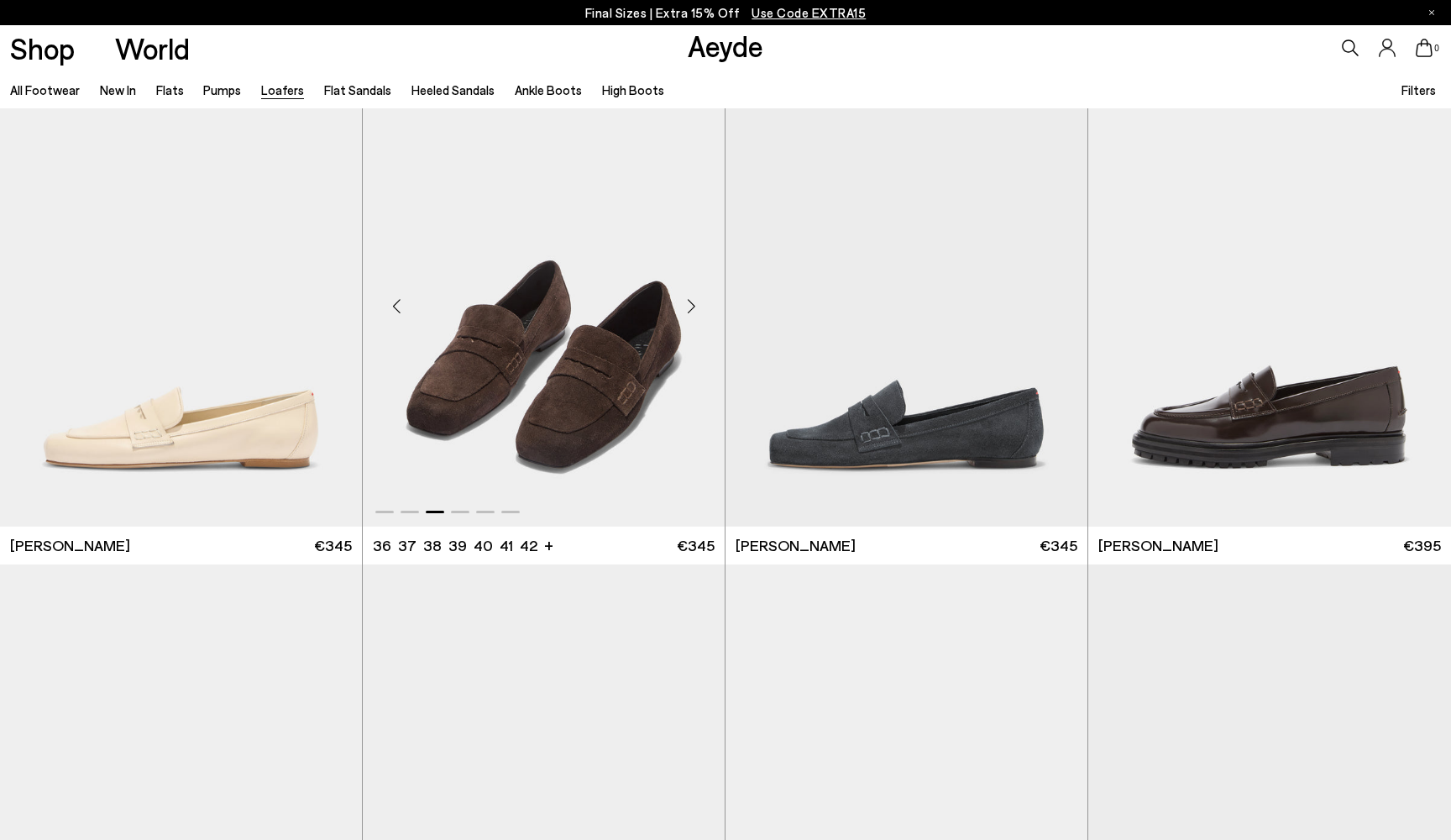
click at [694, 305] on div "Next slide" at bounding box center [691, 305] width 50 height 50
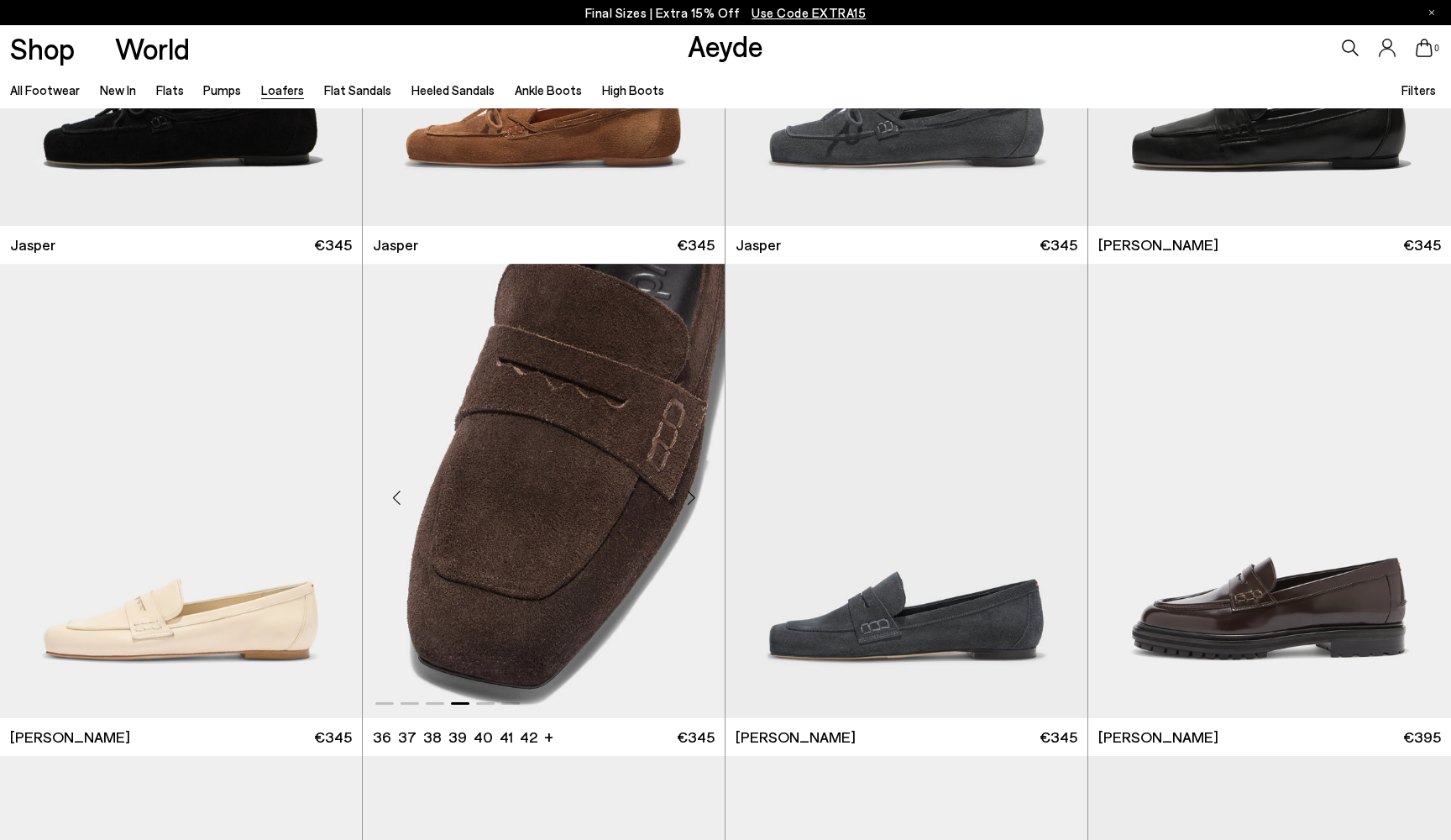
scroll to position [873, 0]
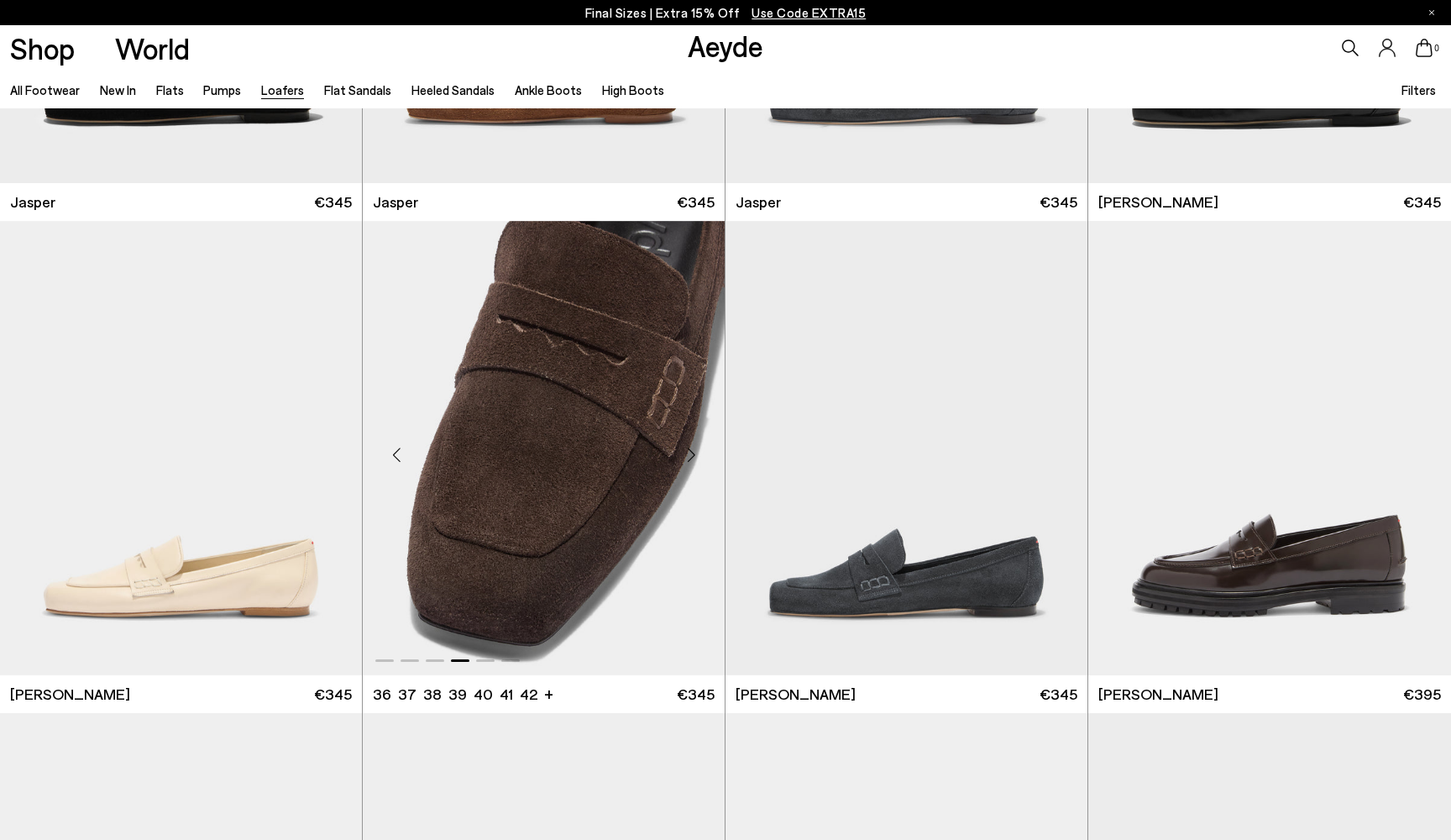
click at [693, 451] on div "Next slide" at bounding box center [691, 454] width 50 height 50
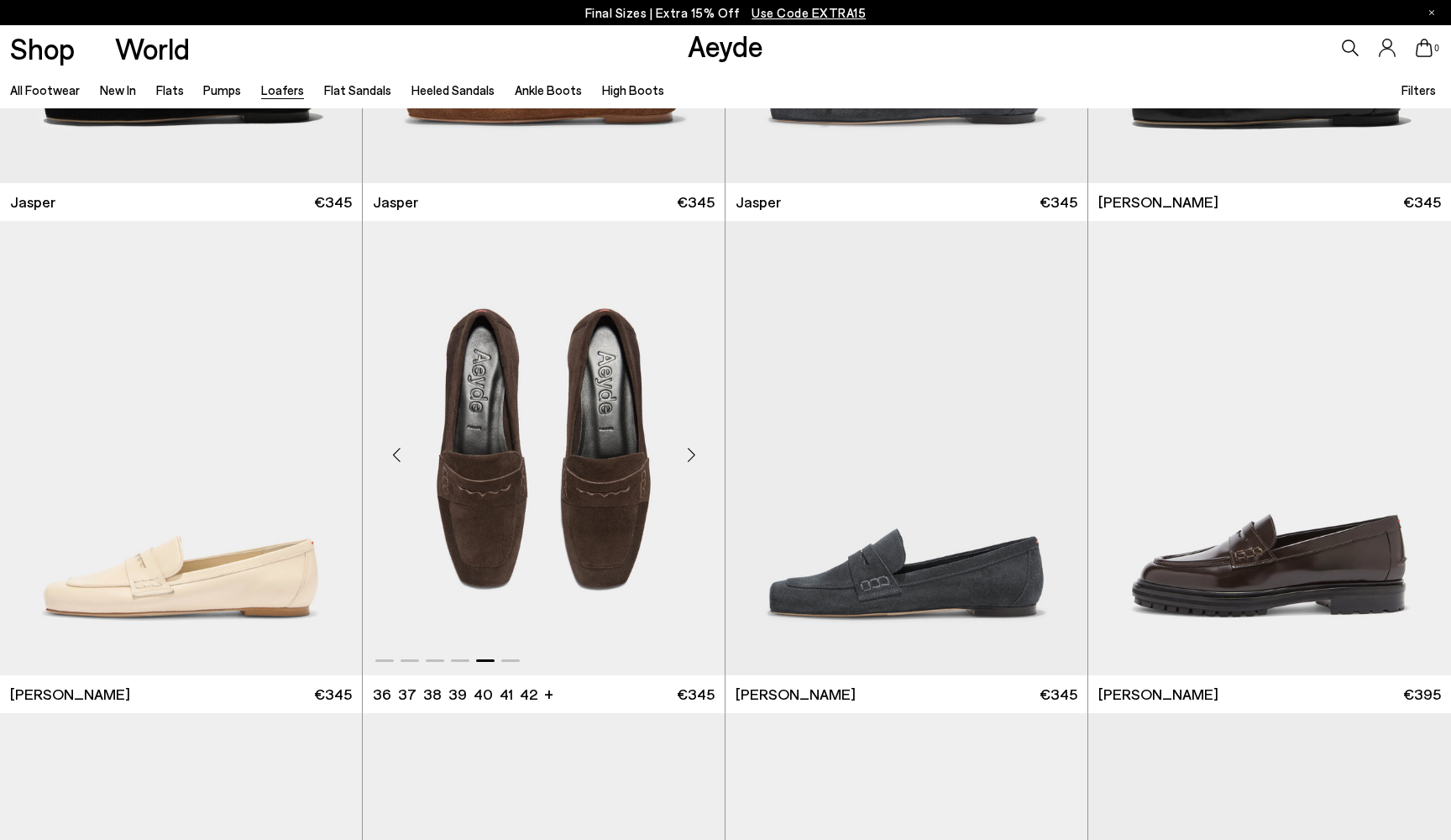
click at [693, 459] on div "Next slide" at bounding box center [691, 454] width 50 height 50
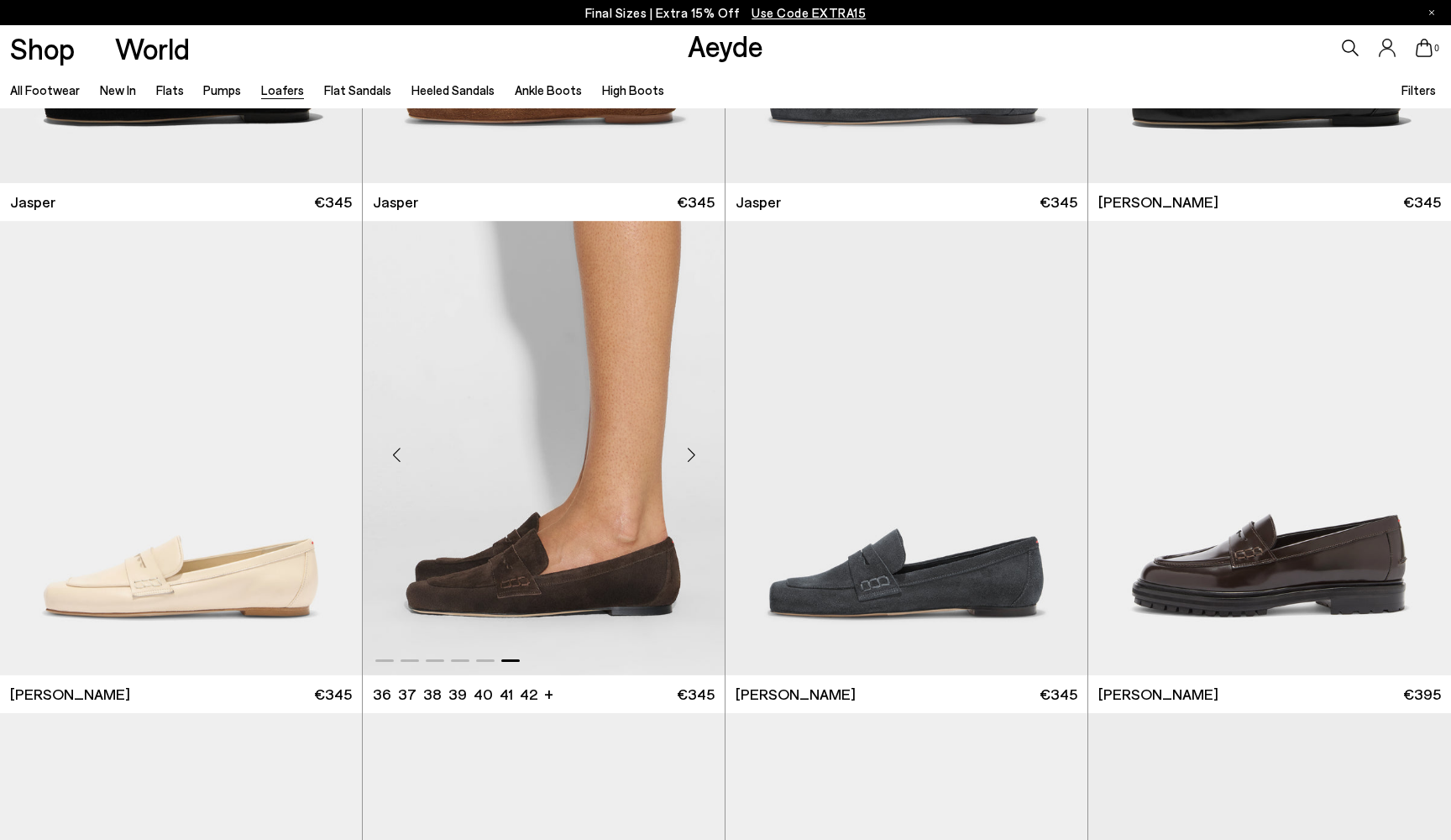
click at [693, 458] on div "Next slide" at bounding box center [691, 454] width 50 height 50
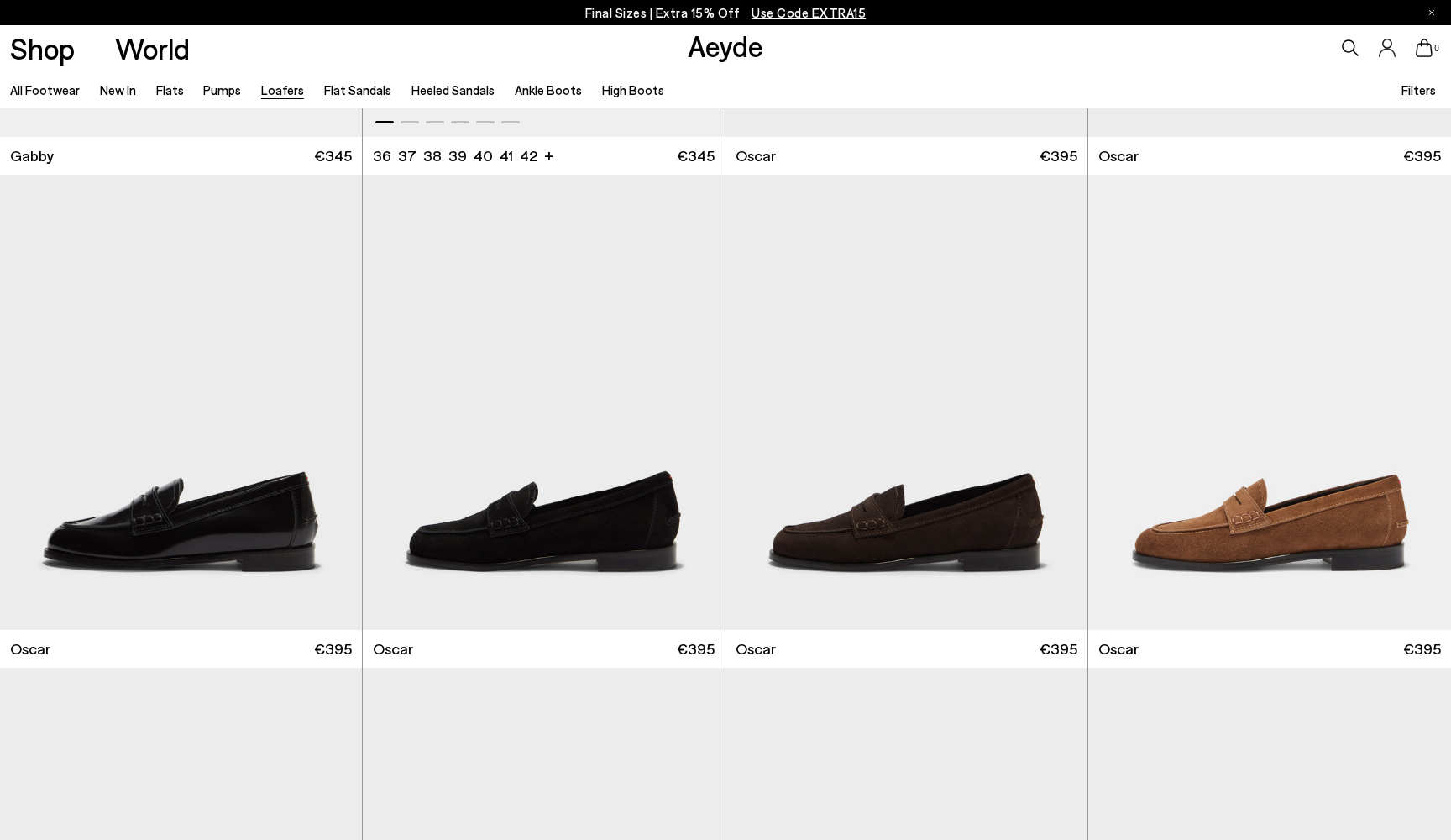
scroll to position [2897, 0]
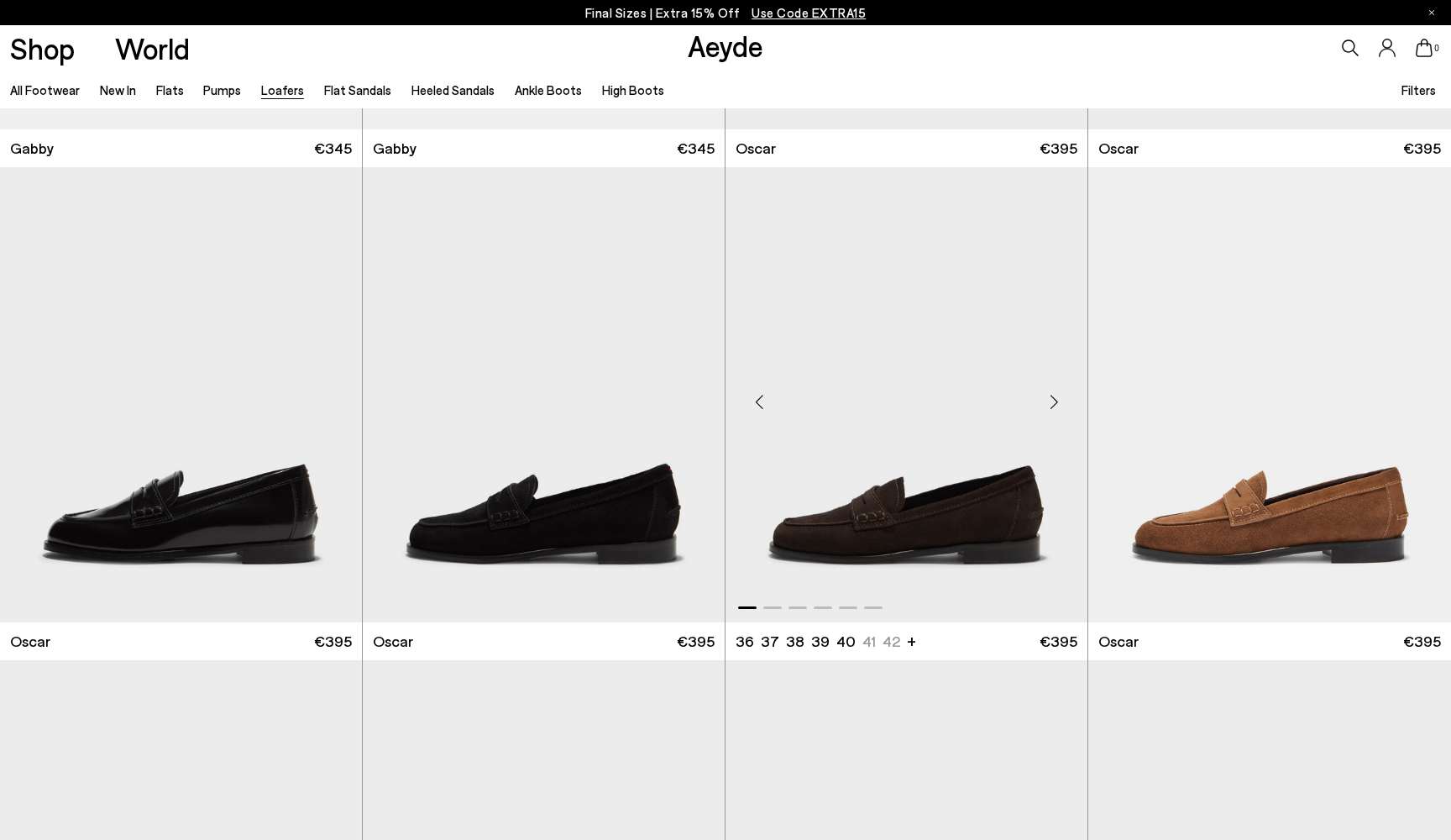
click at [1056, 405] on div "Next slide" at bounding box center [1054, 401] width 50 height 50
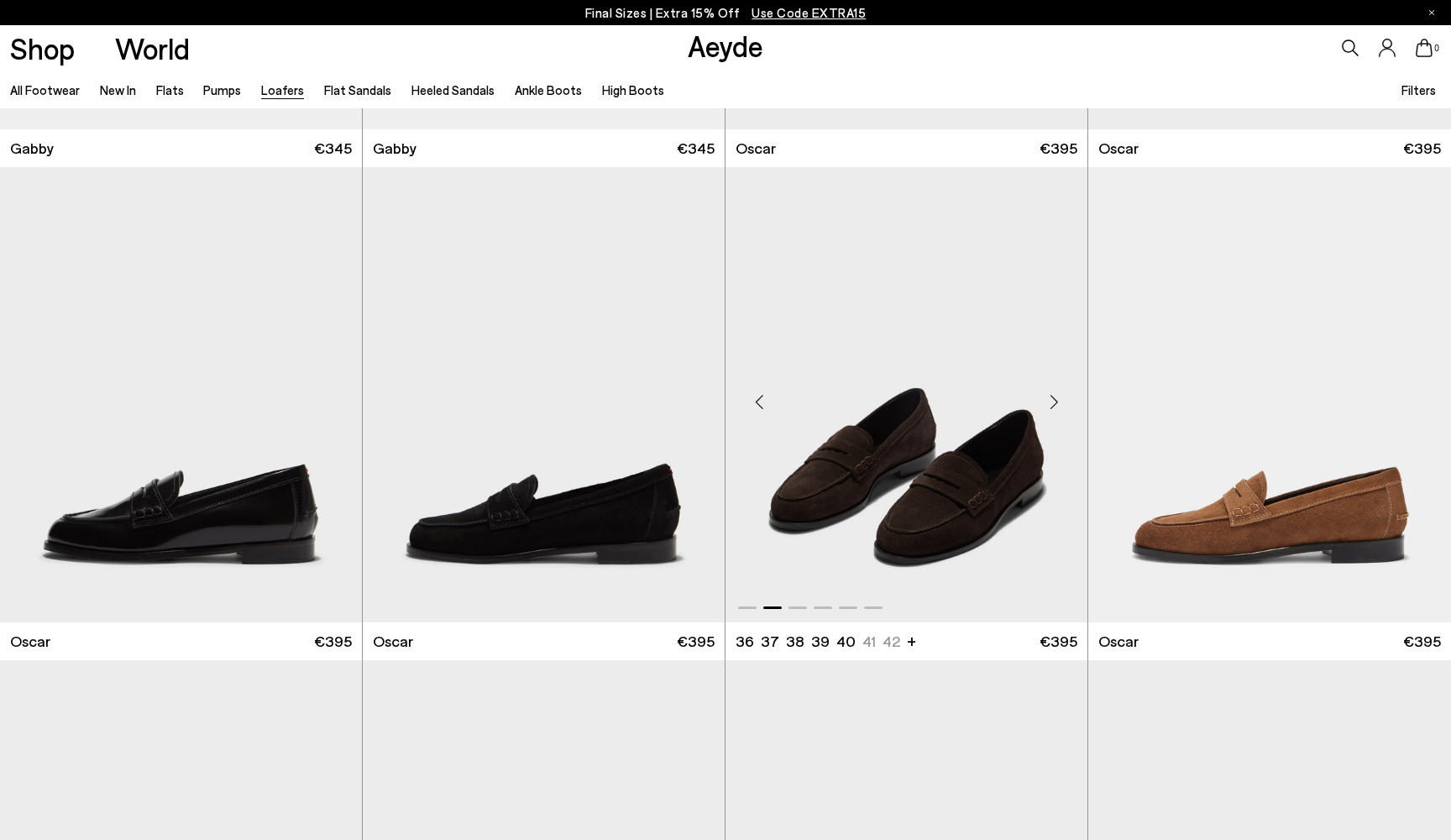
click at [1056, 405] on div "Next slide" at bounding box center [1054, 401] width 50 height 50
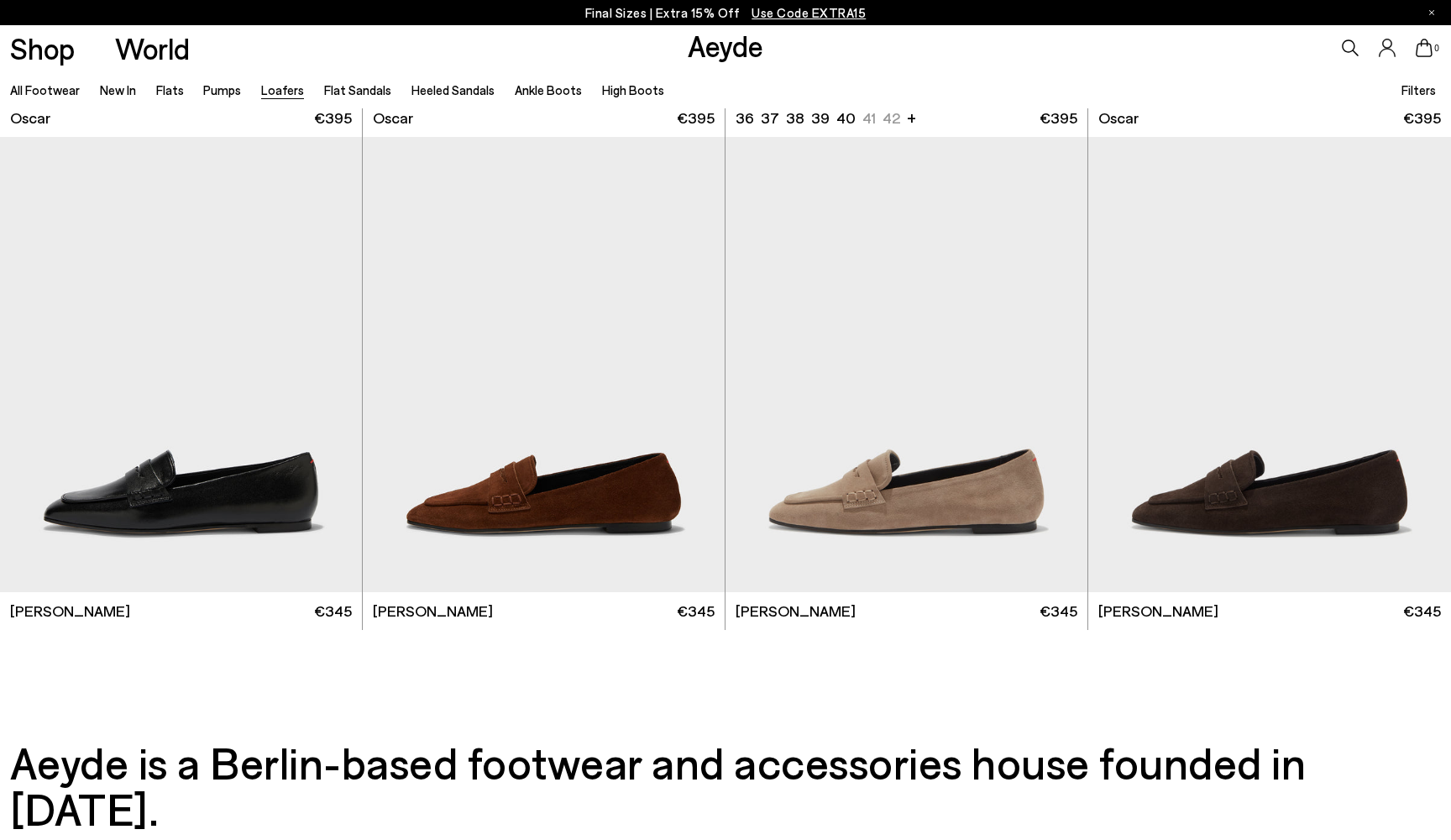
scroll to position [3422, 0]
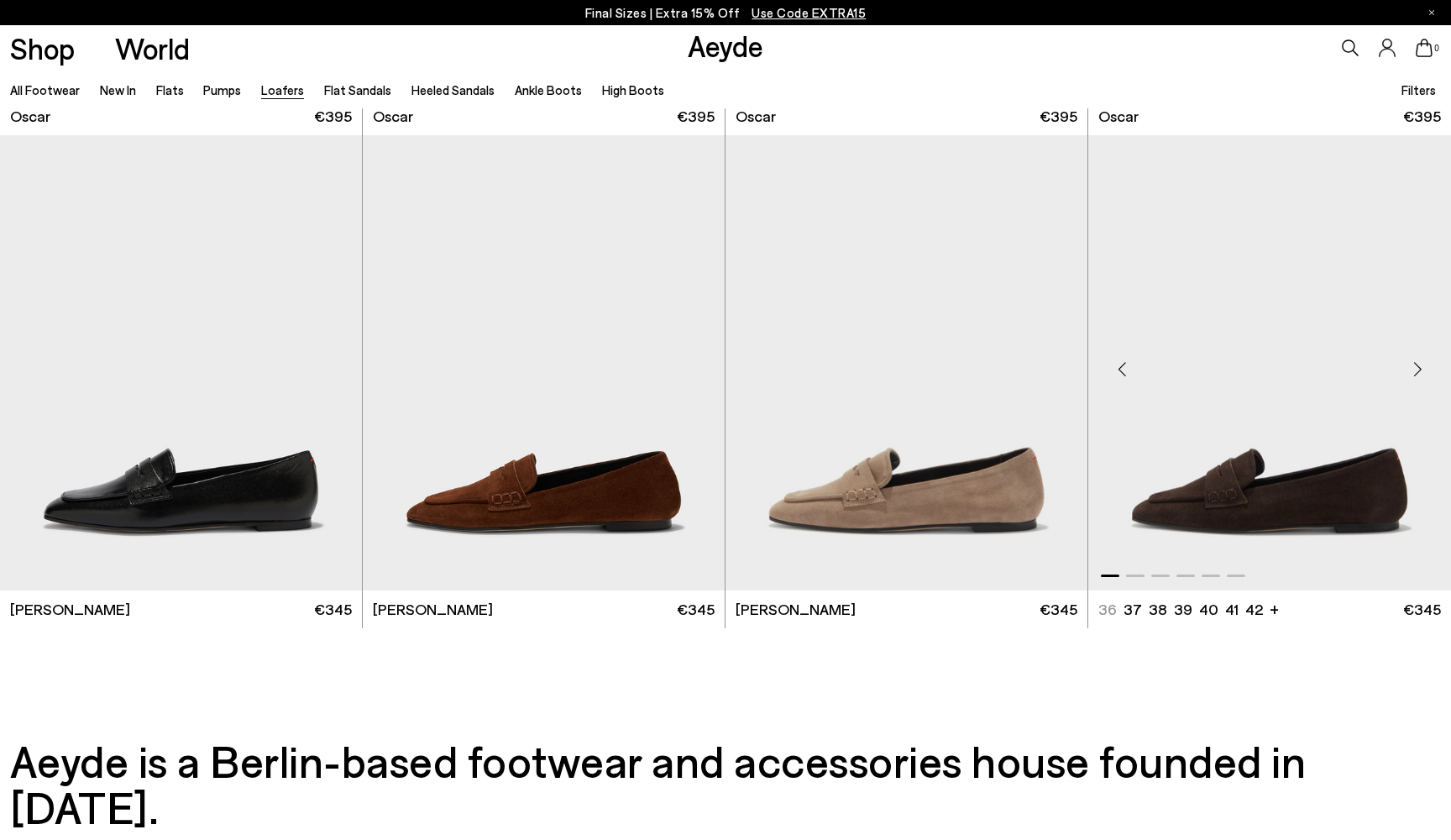
click at [1189, 493] on img "1 / 6" at bounding box center [1270, 363] width 363 height 455
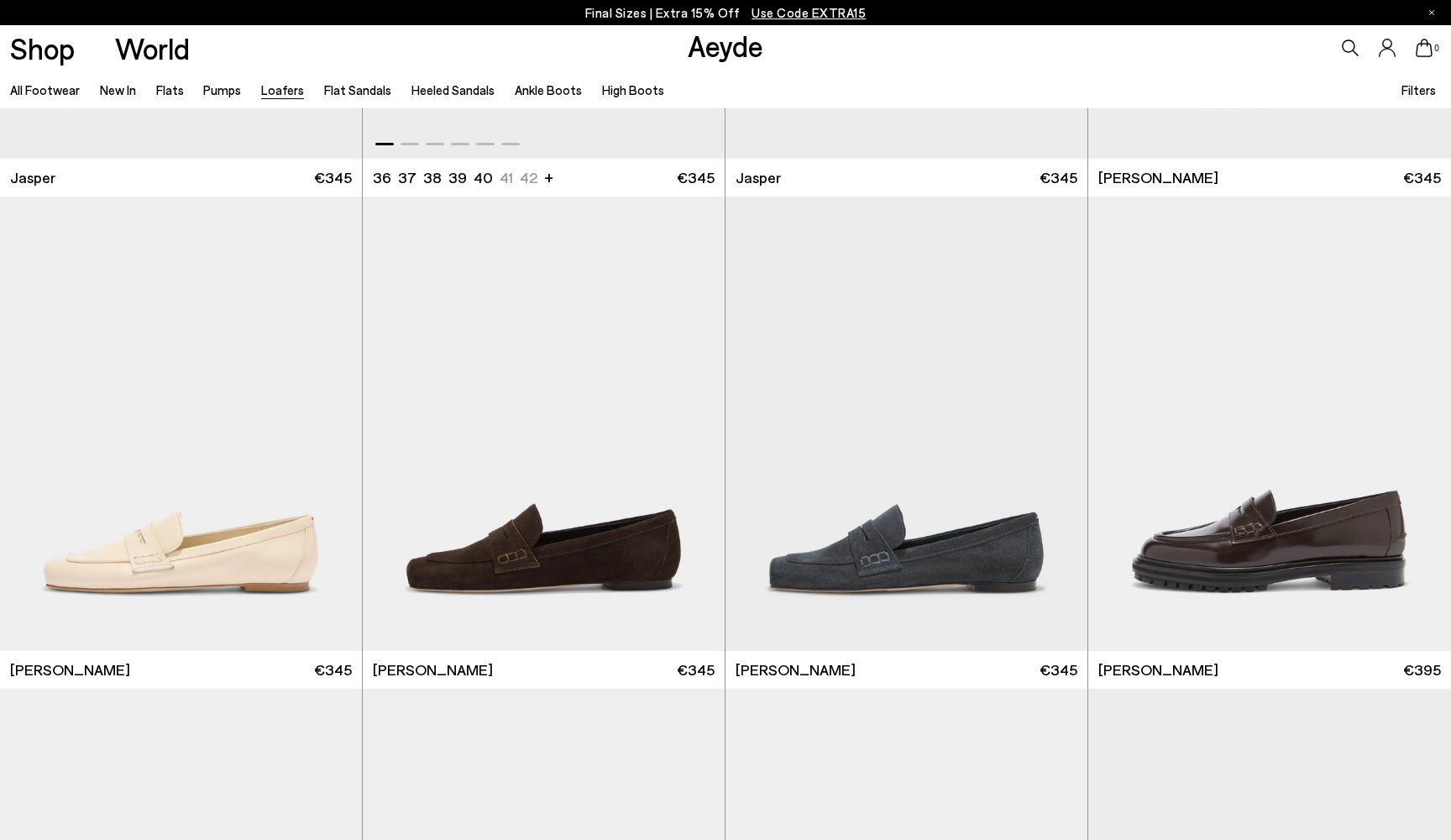
scroll to position [899, 0]
click at [586, 498] on img "1 / 6" at bounding box center [544, 423] width 362 height 455
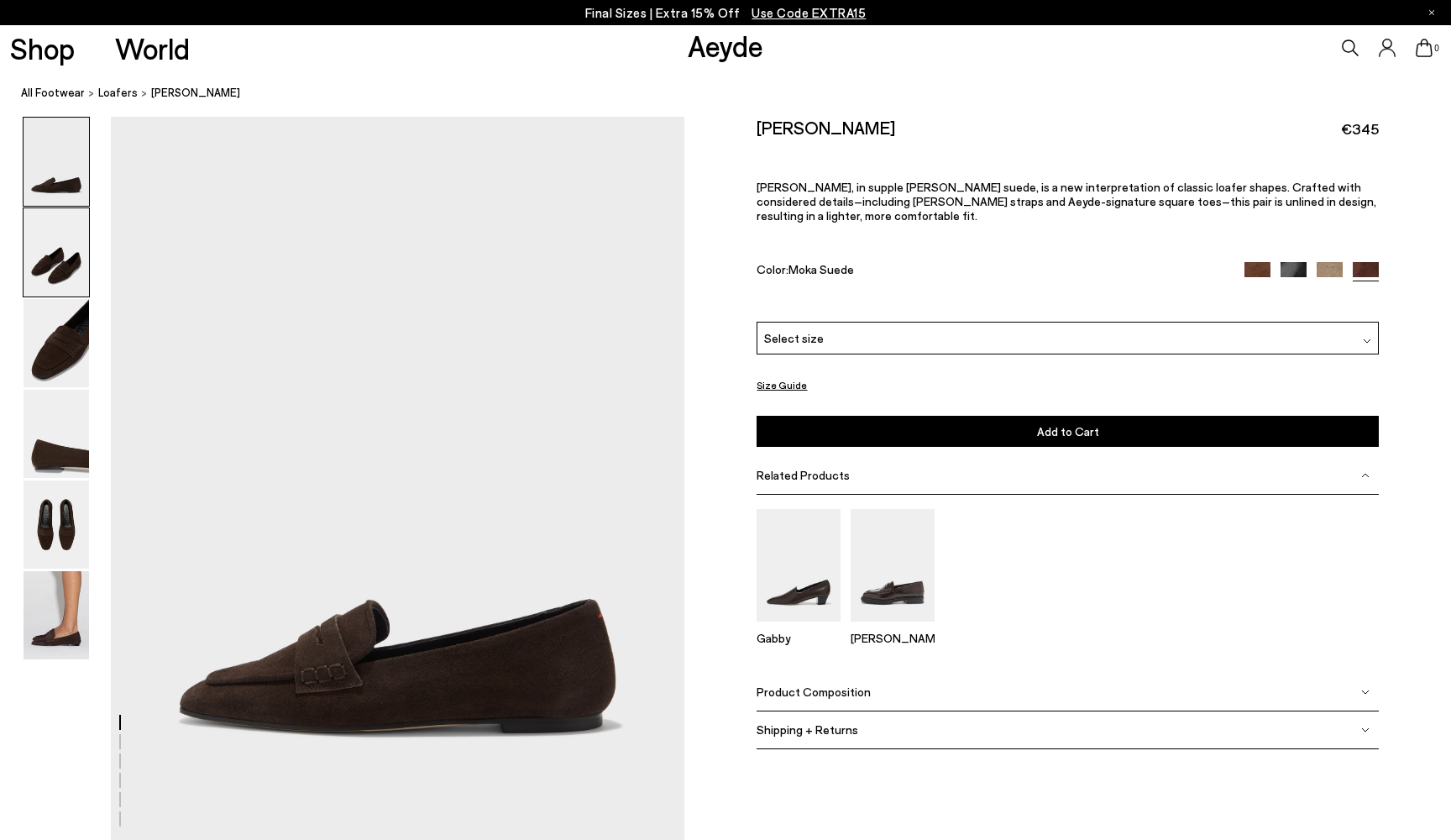
click at [55, 248] on img at bounding box center [57, 252] width 66 height 88
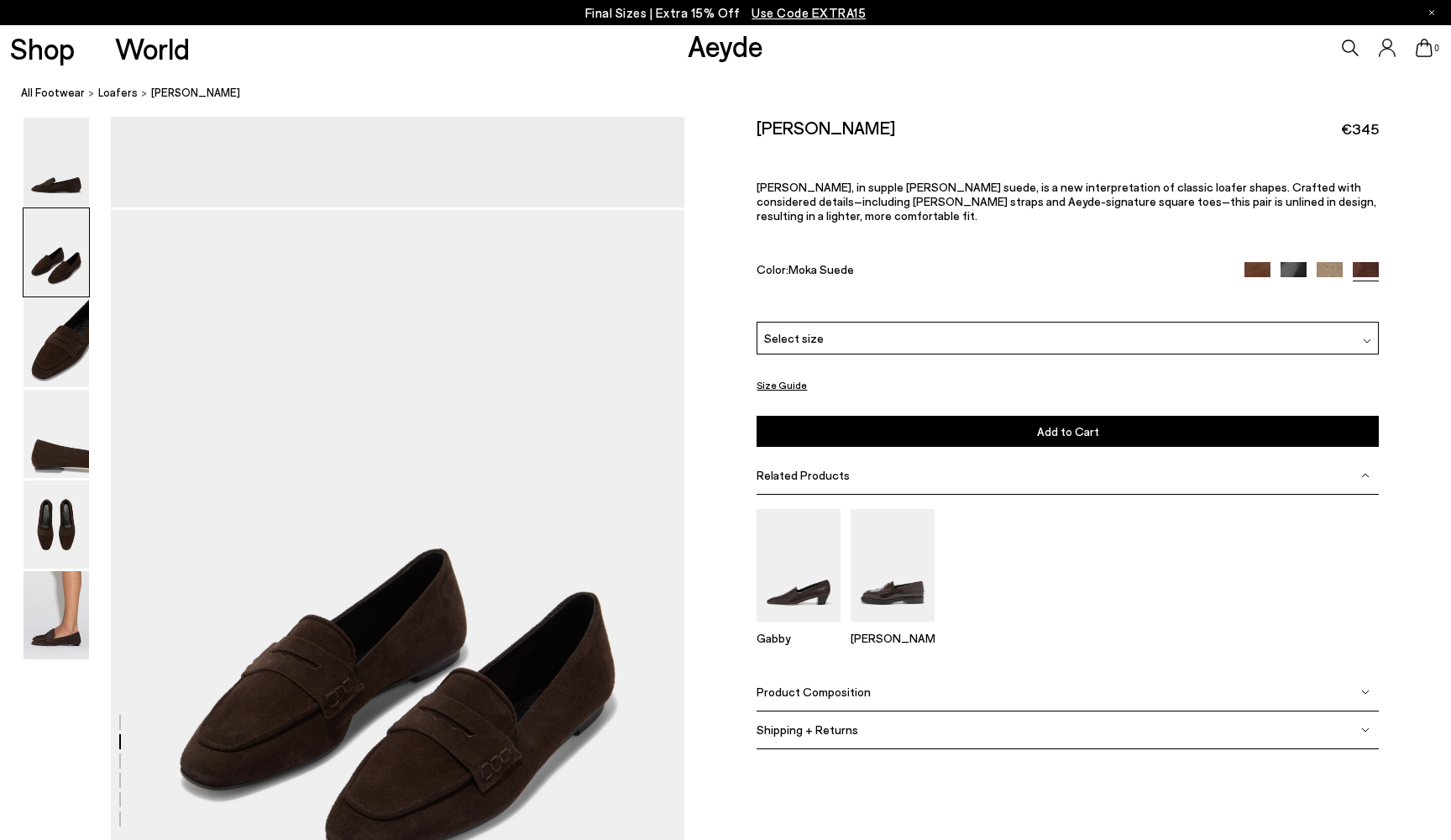
scroll to position [726, 0]
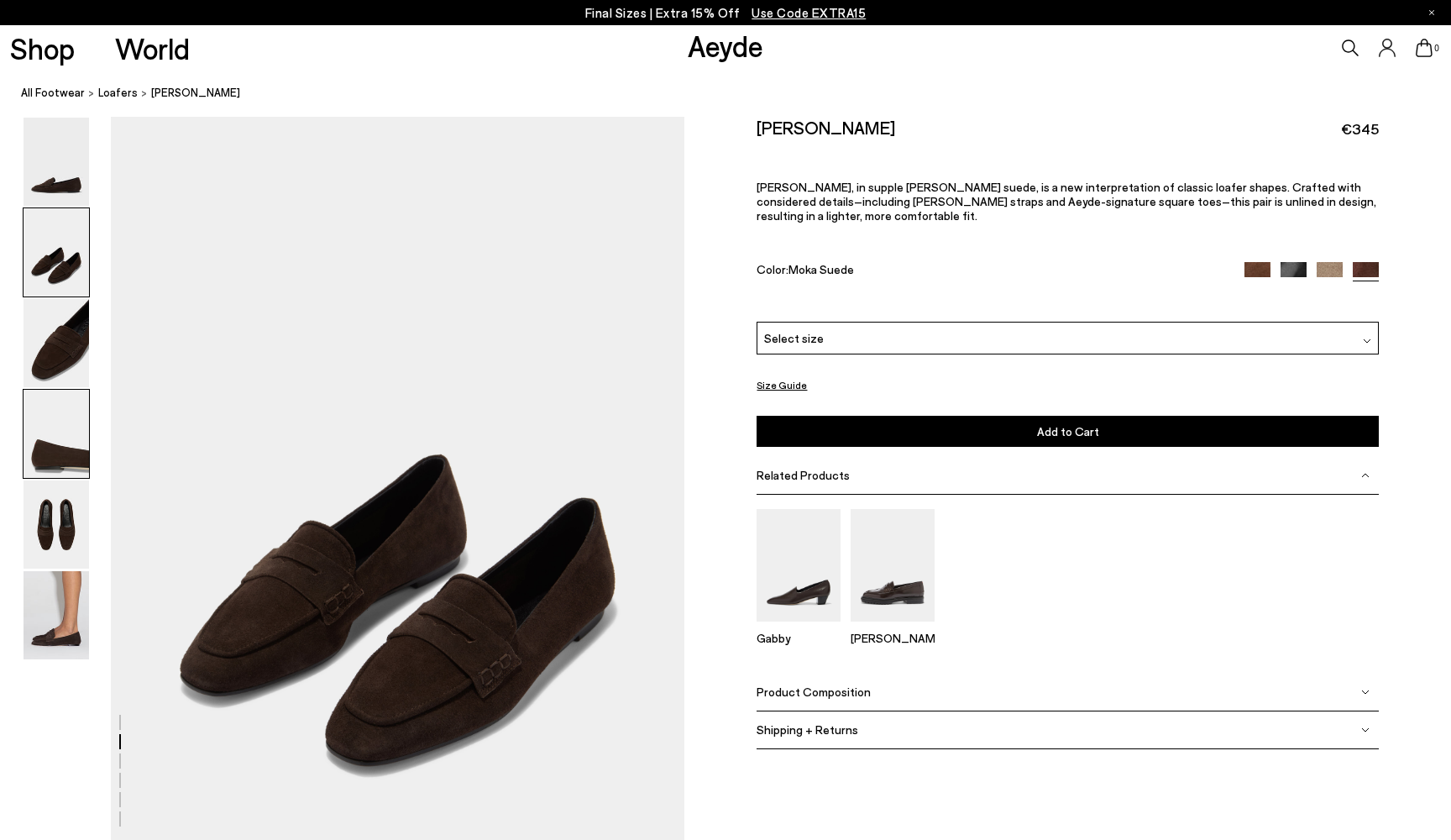
click at [58, 465] on img at bounding box center [57, 434] width 66 height 88
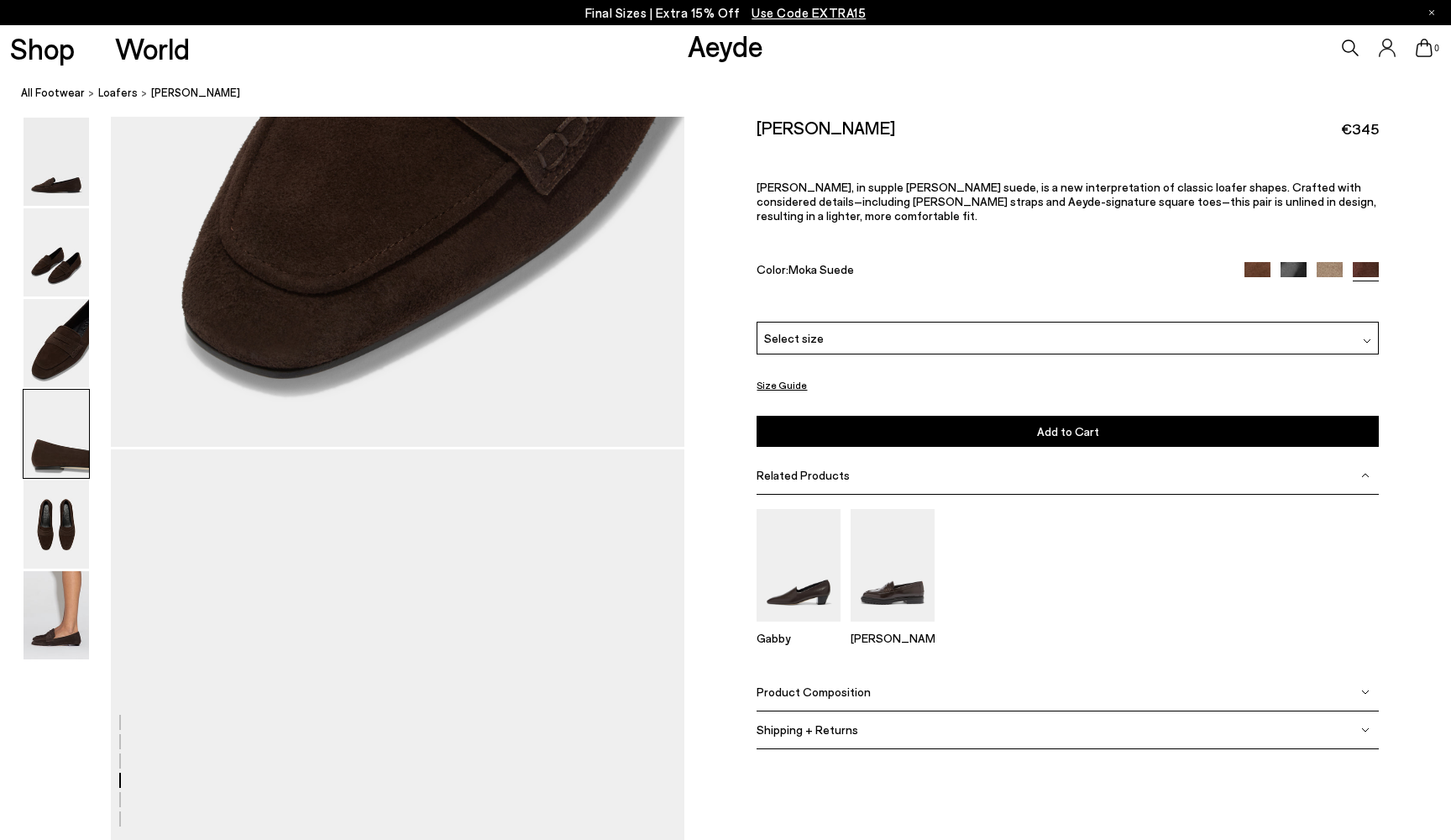
scroll to position [2261, 0]
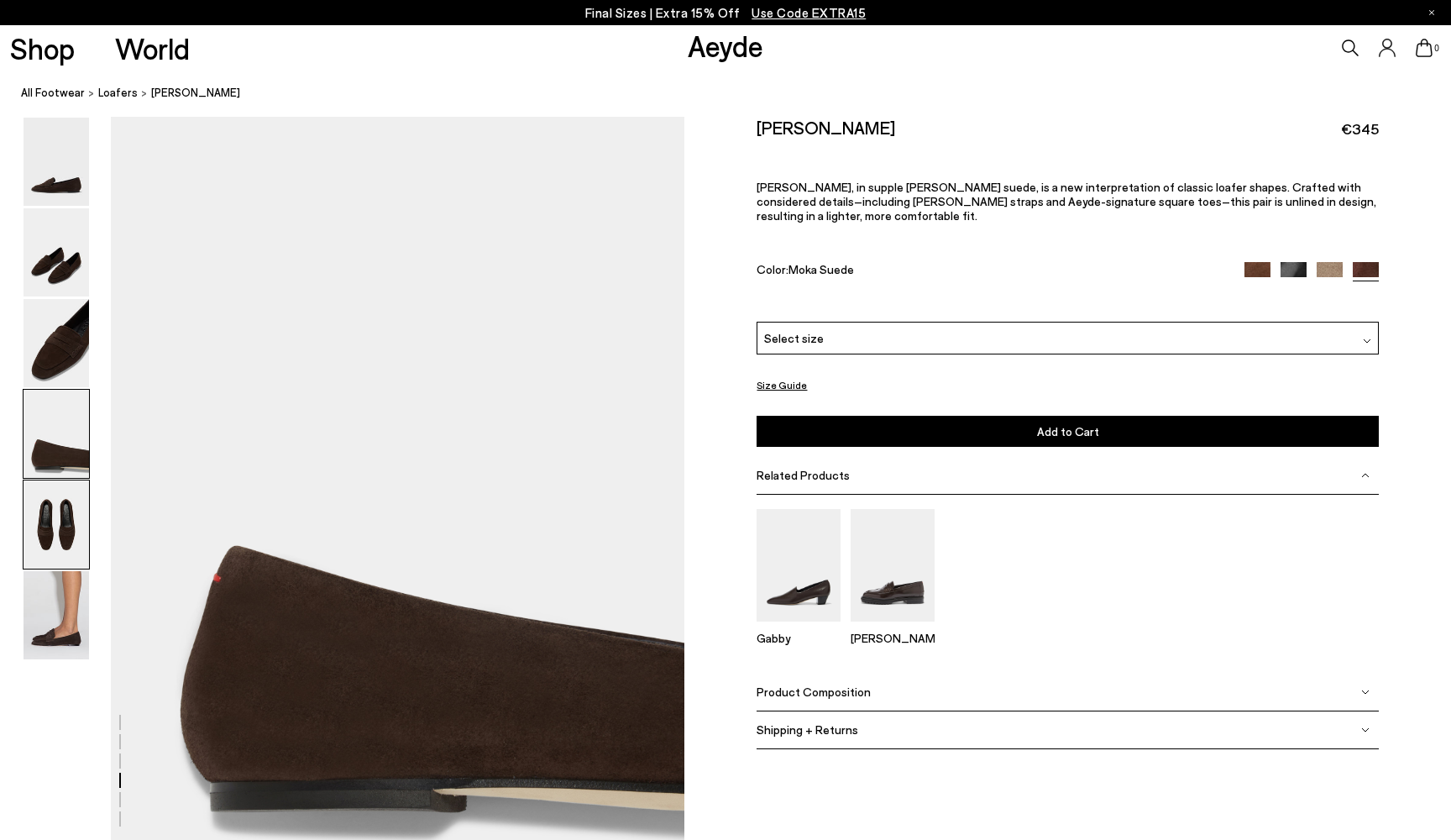
click at [60, 507] on img at bounding box center [57, 524] width 66 height 88
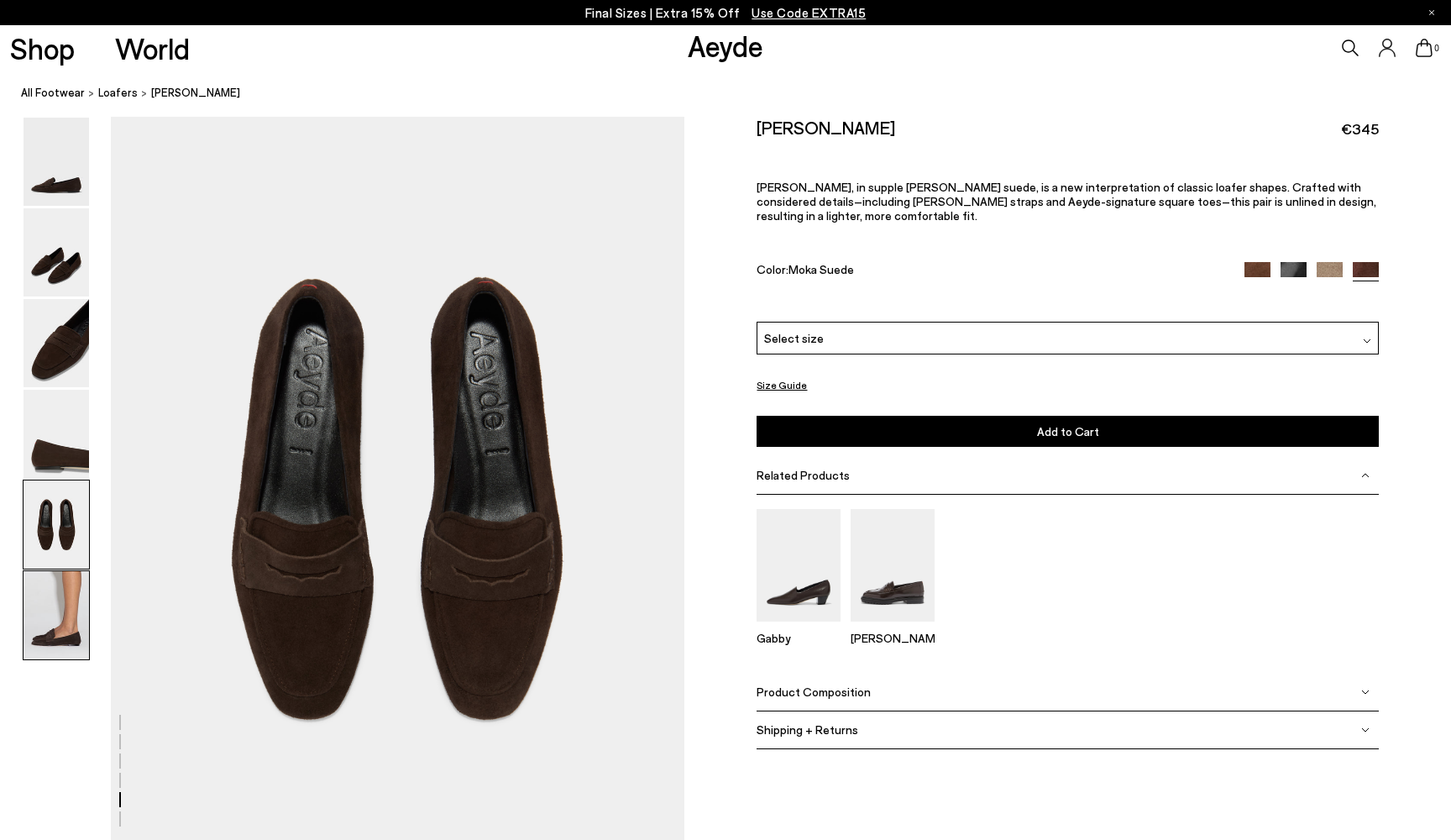
click at [60, 621] on img at bounding box center [57, 615] width 66 height 88
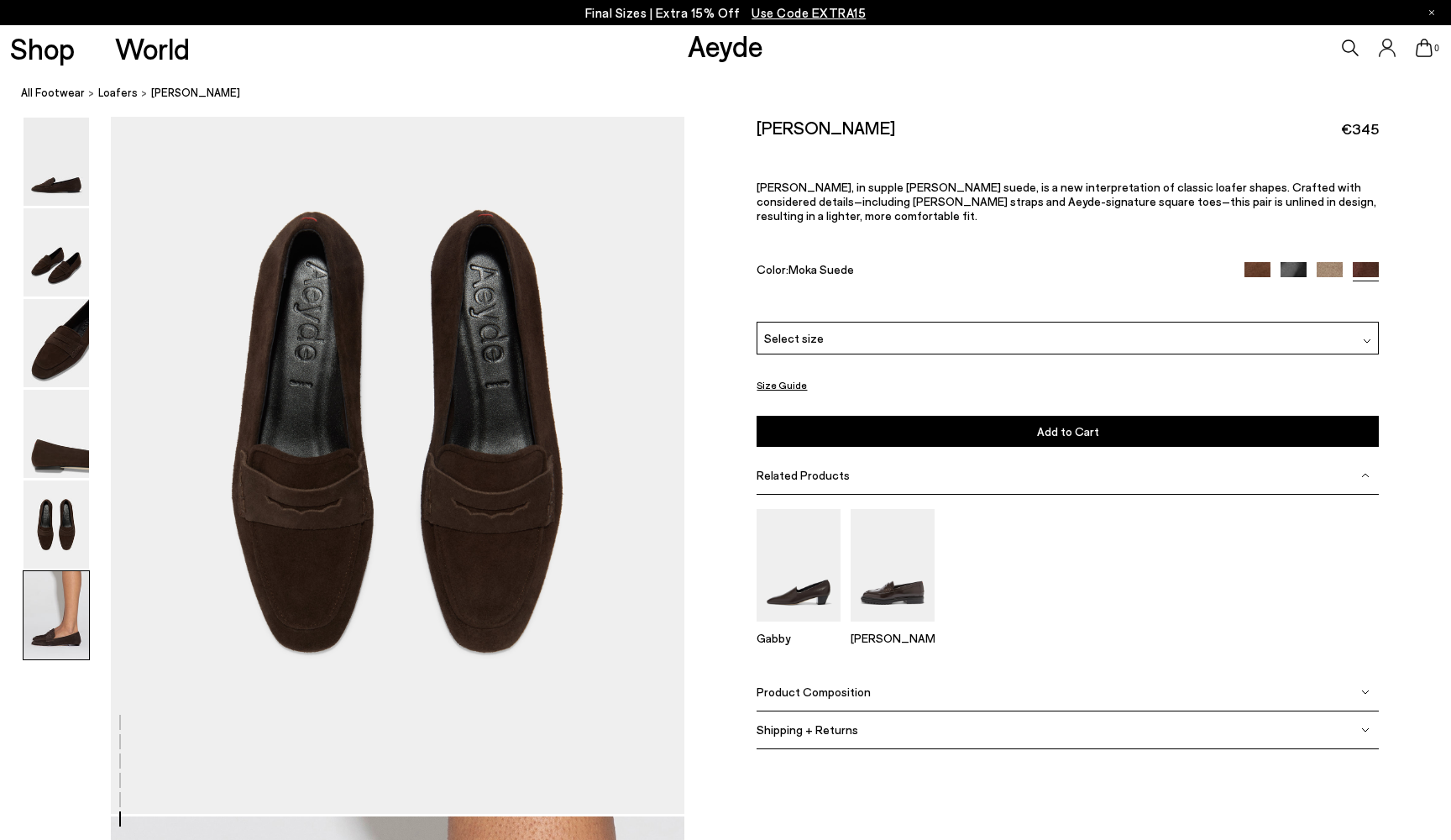
scroll to position [3910, 0]
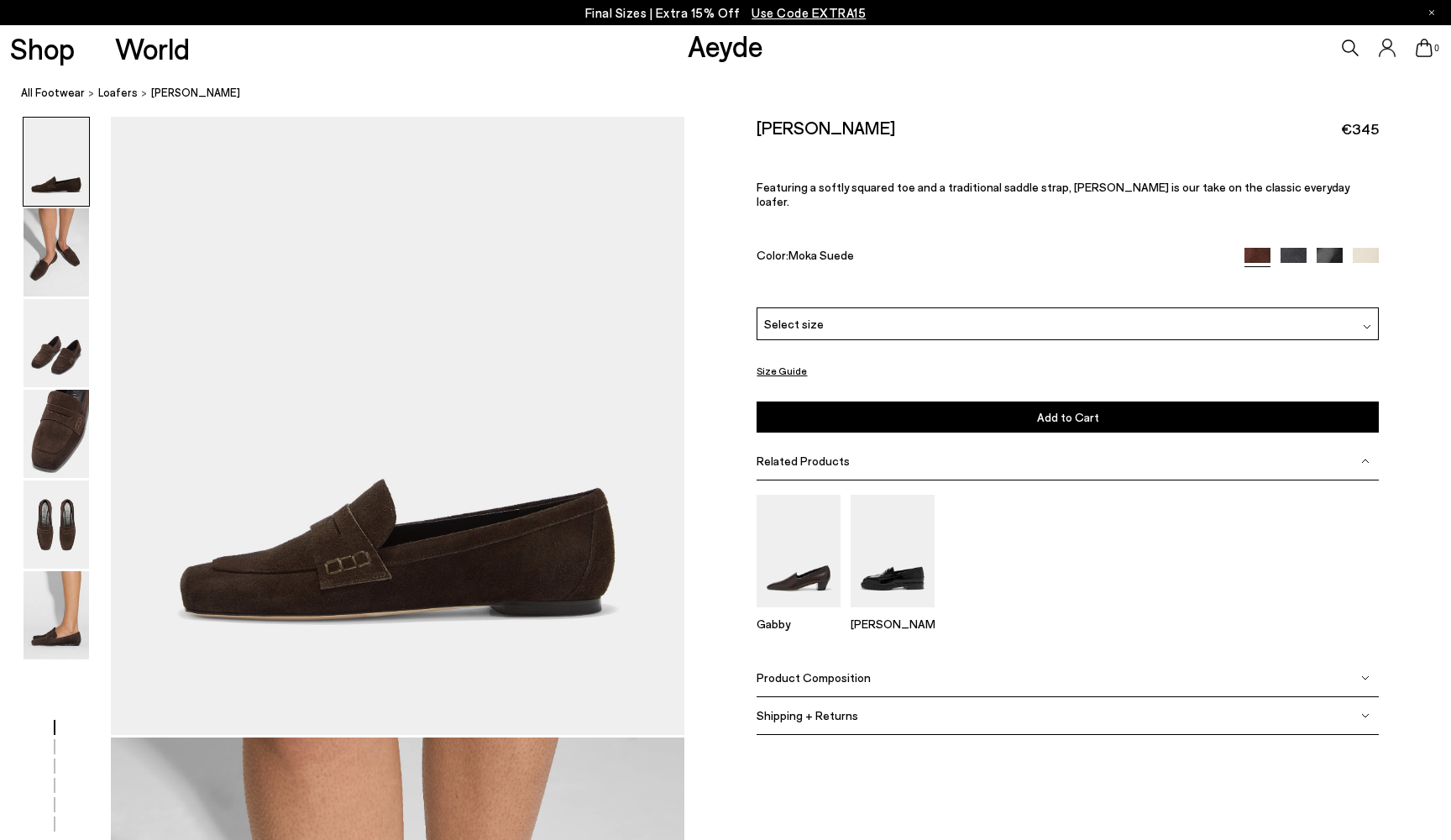
scroll to position [192, 0]
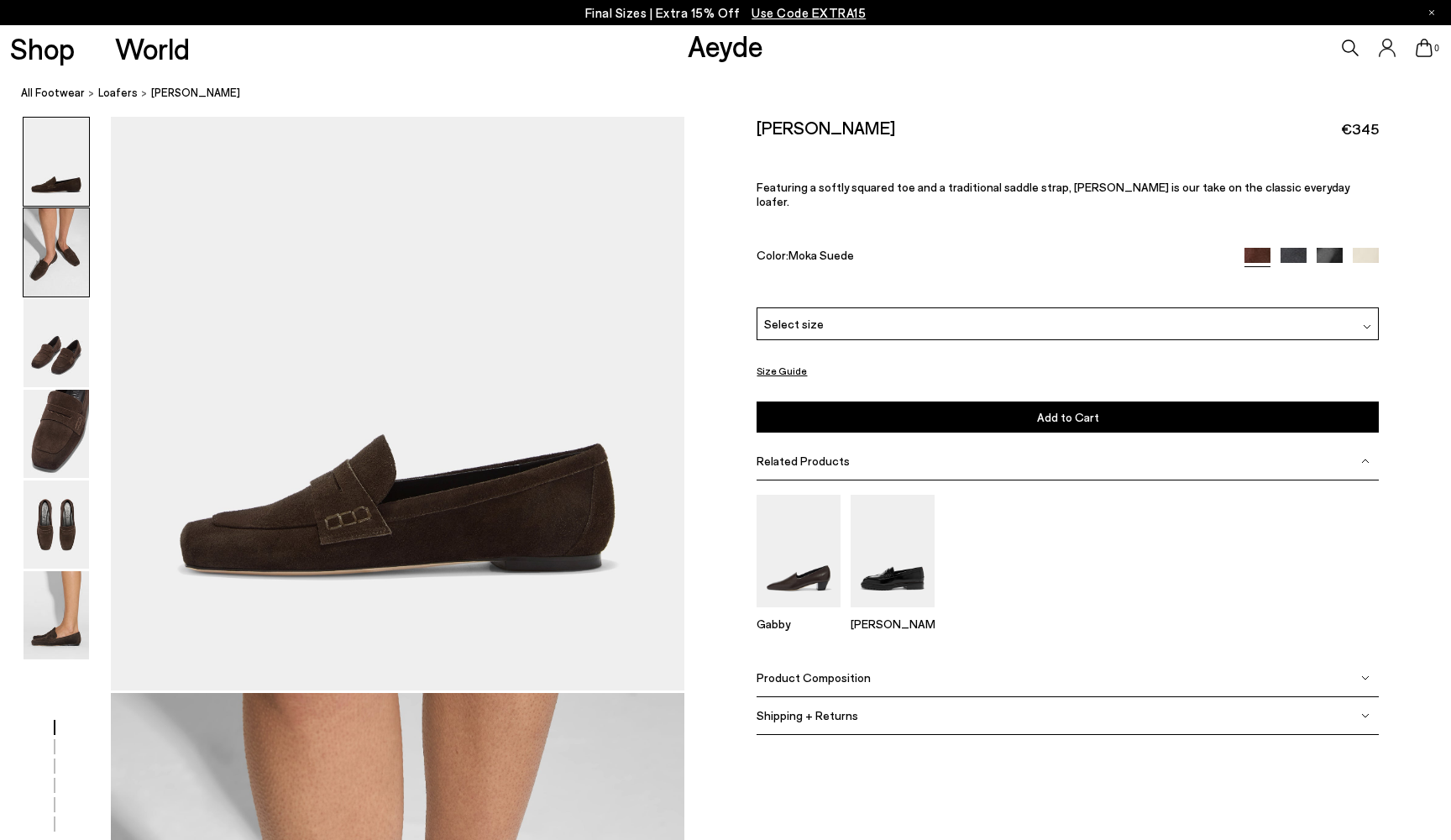
click at [72, 262] on img at bounding box center [57, 252] width 66 height 88
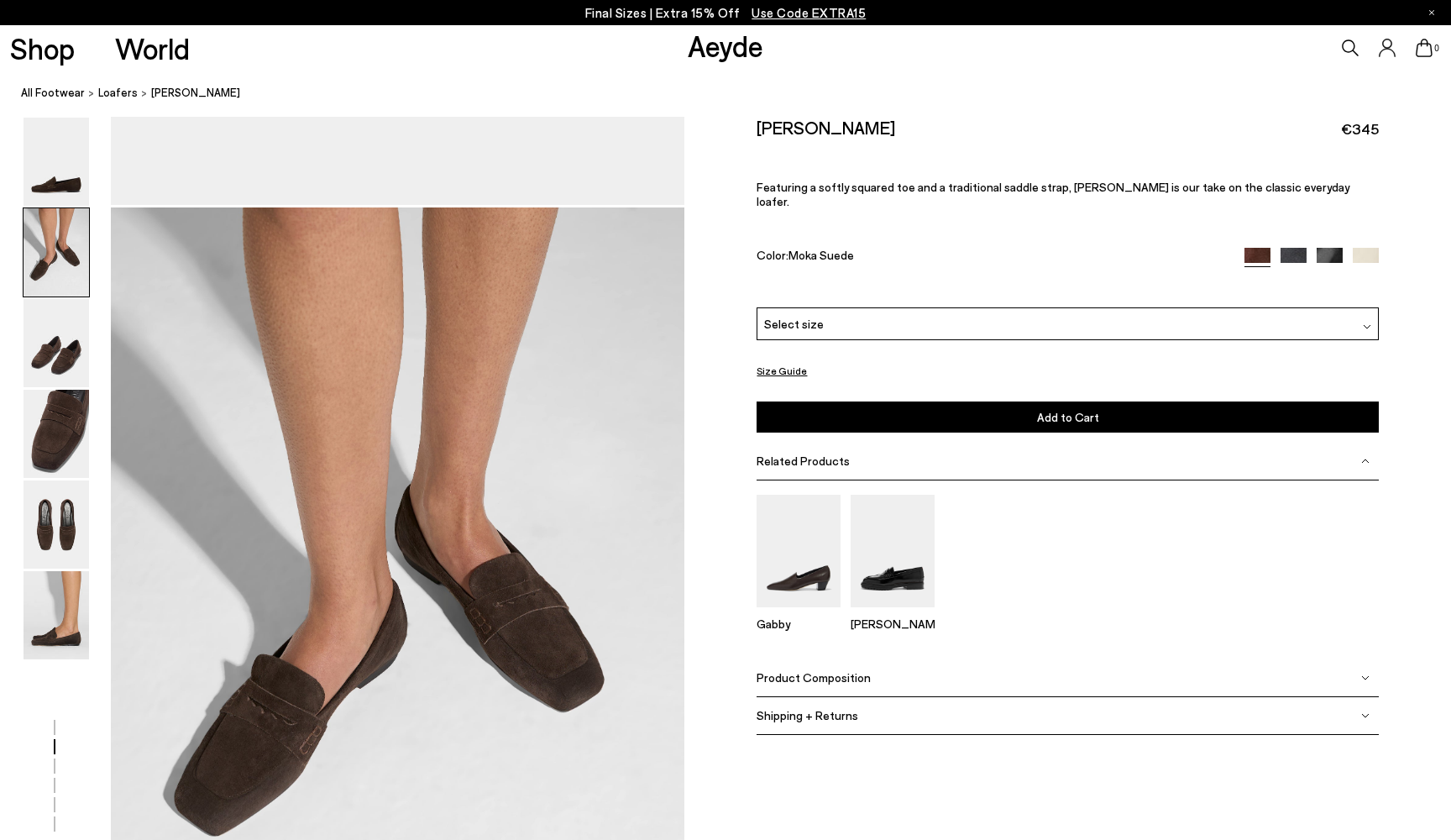
scroll to position [768, 0]
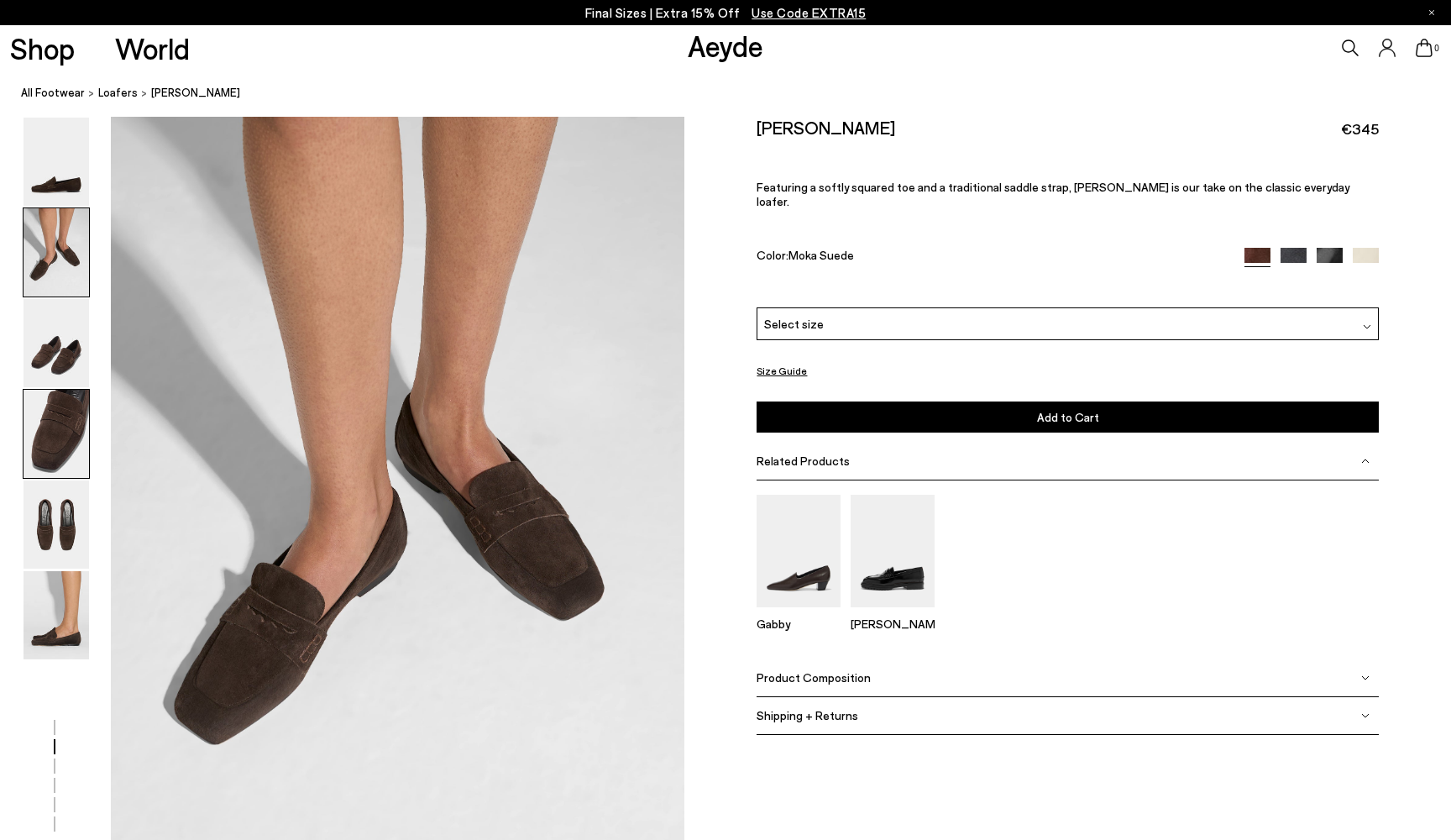
click at [35, 415] on img at bounding box center [57, 434] width 66 height 88
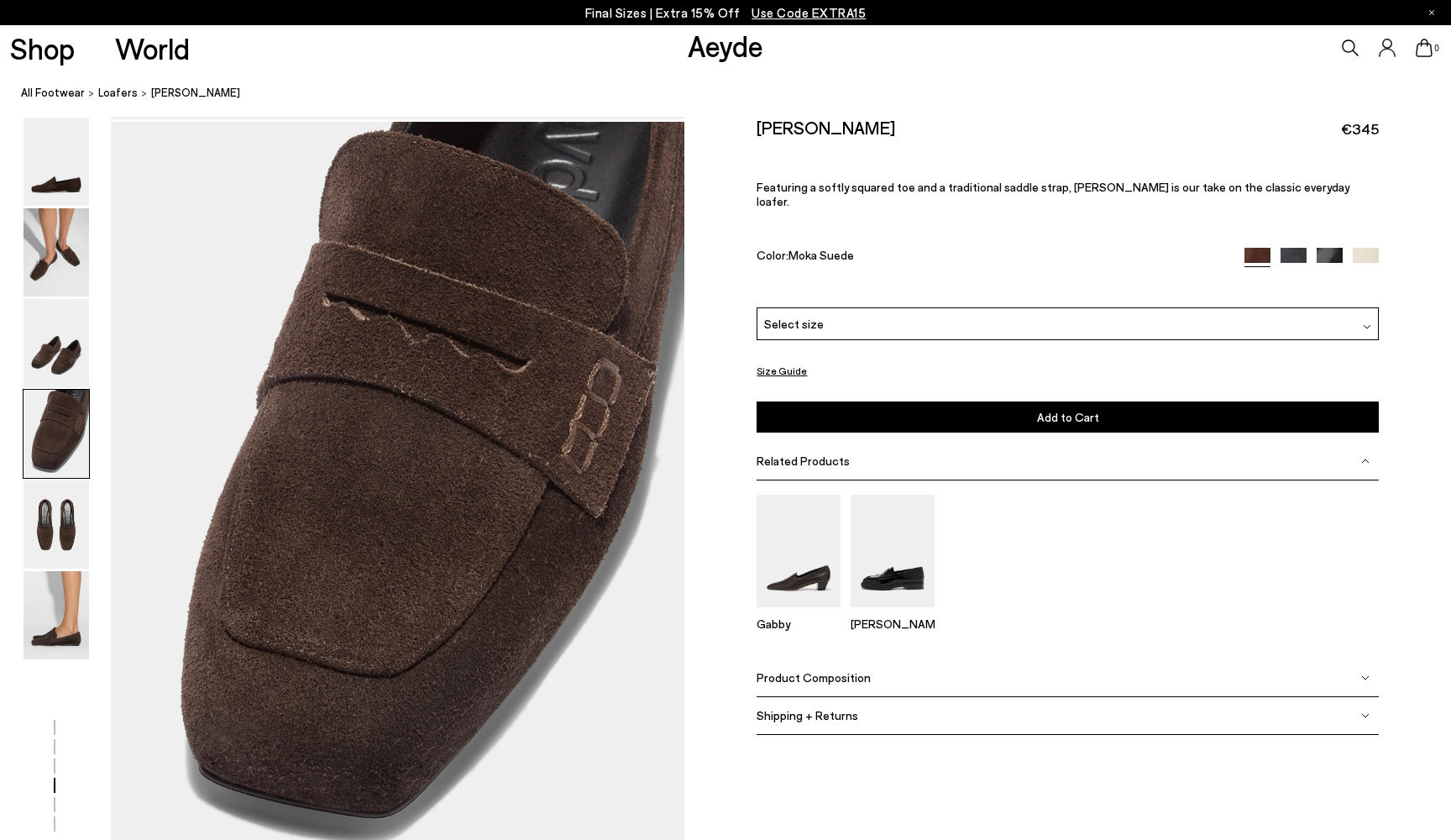
scroll to position [2303, 0]
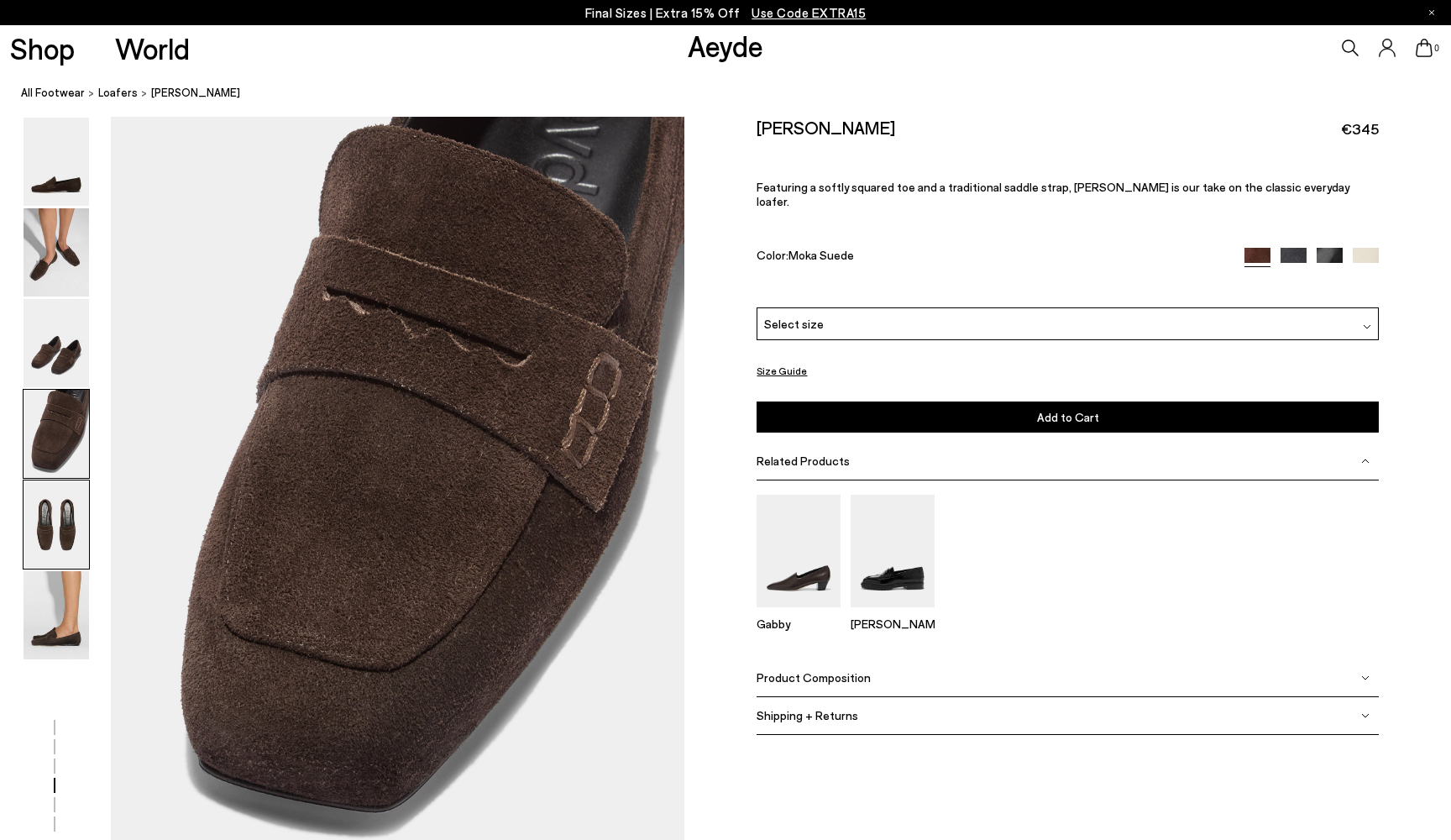
click at [52, 512] on img at bounding box center [57, 524] width 66 height 88
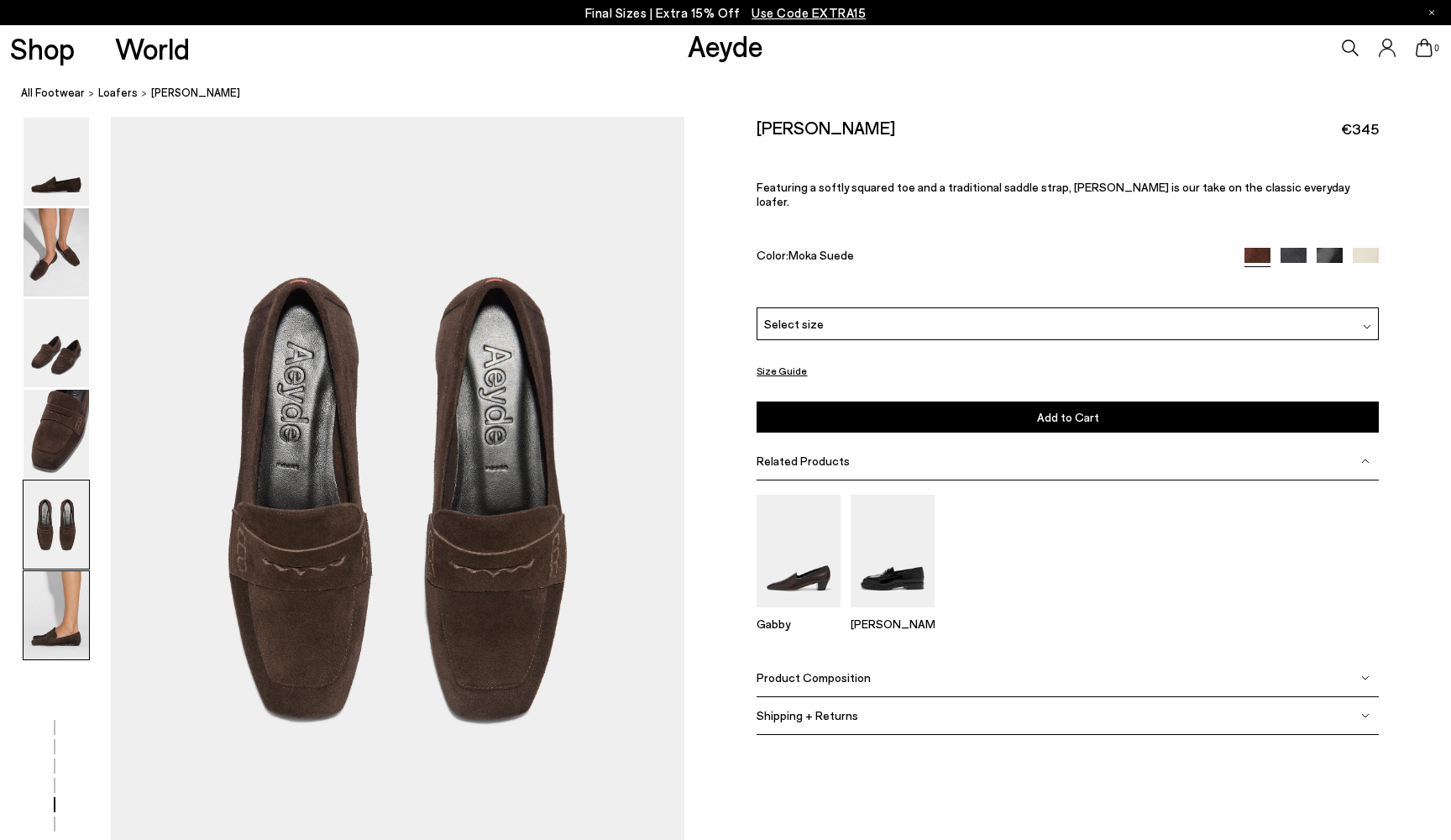
click at [58, 623] on img at bounding box center [57, 615] width 66 height 88
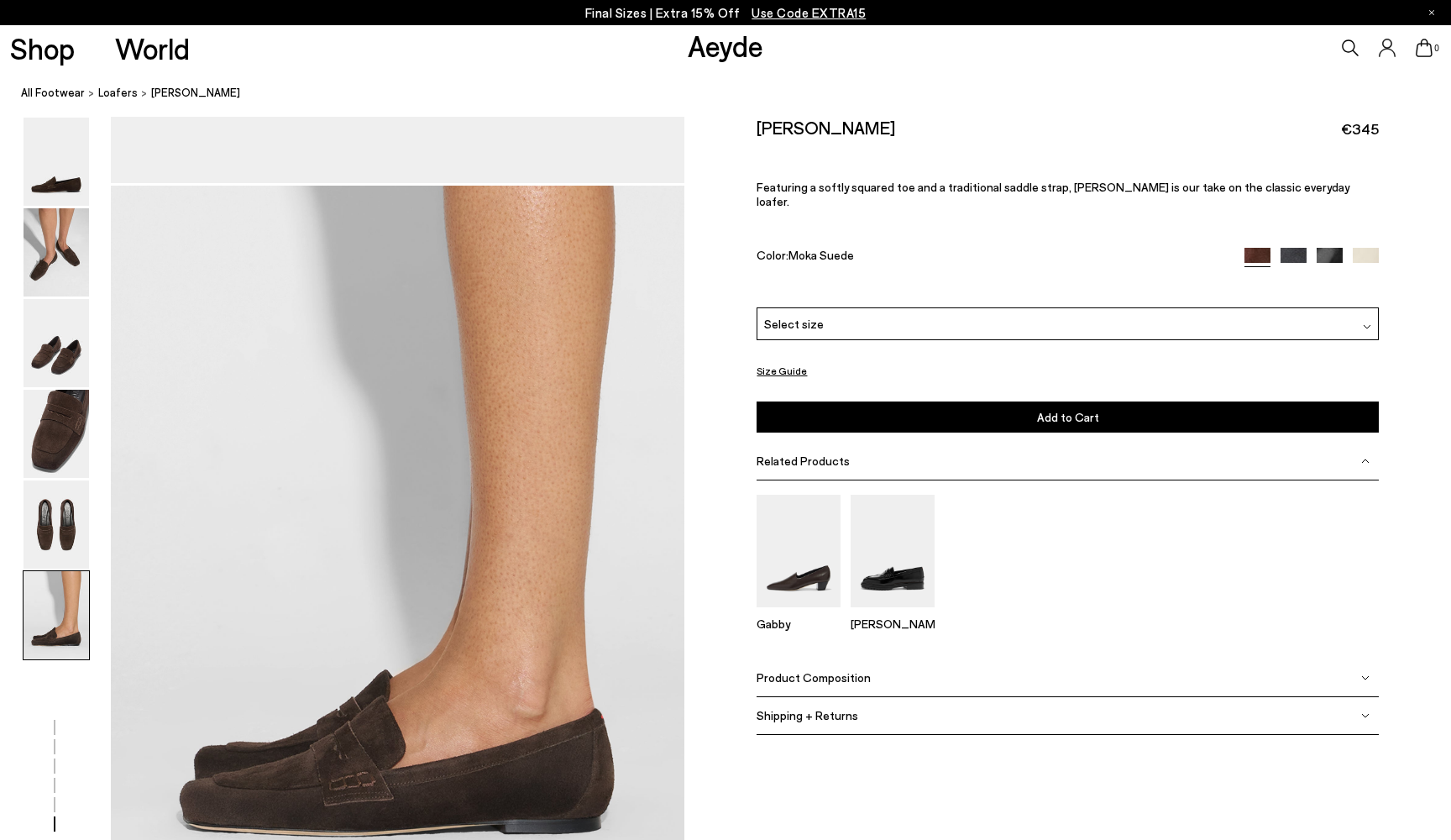
scroll to position [3953, 0]
